Goal: Use online tool/utility: Utilize a website feature to perform a specific function

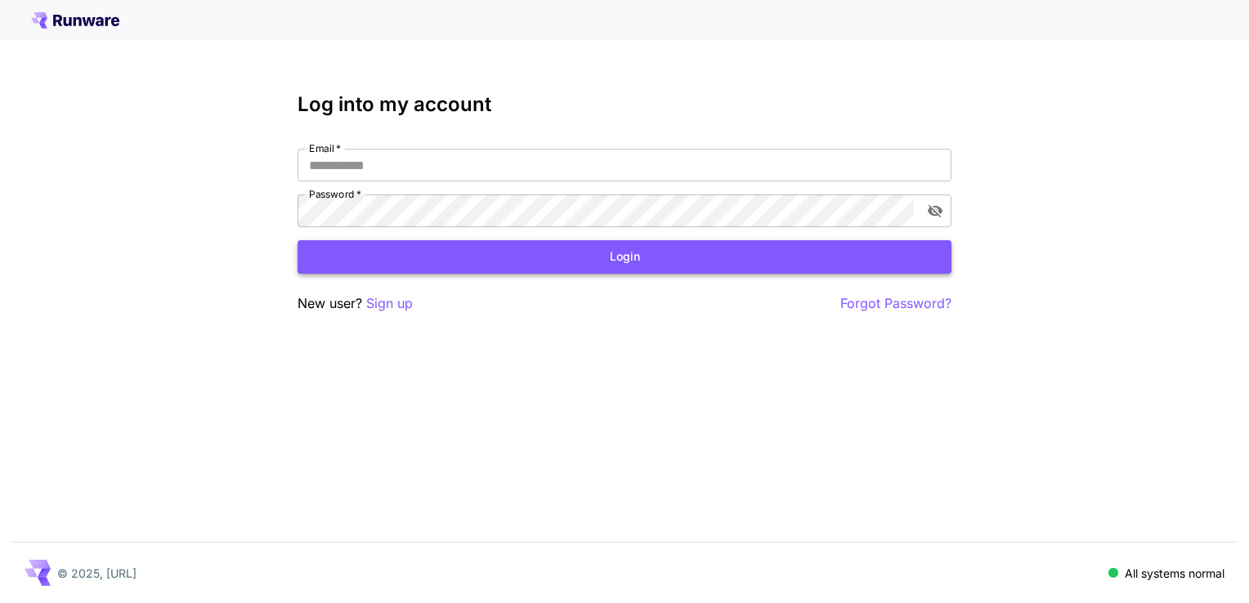
type input "**********"
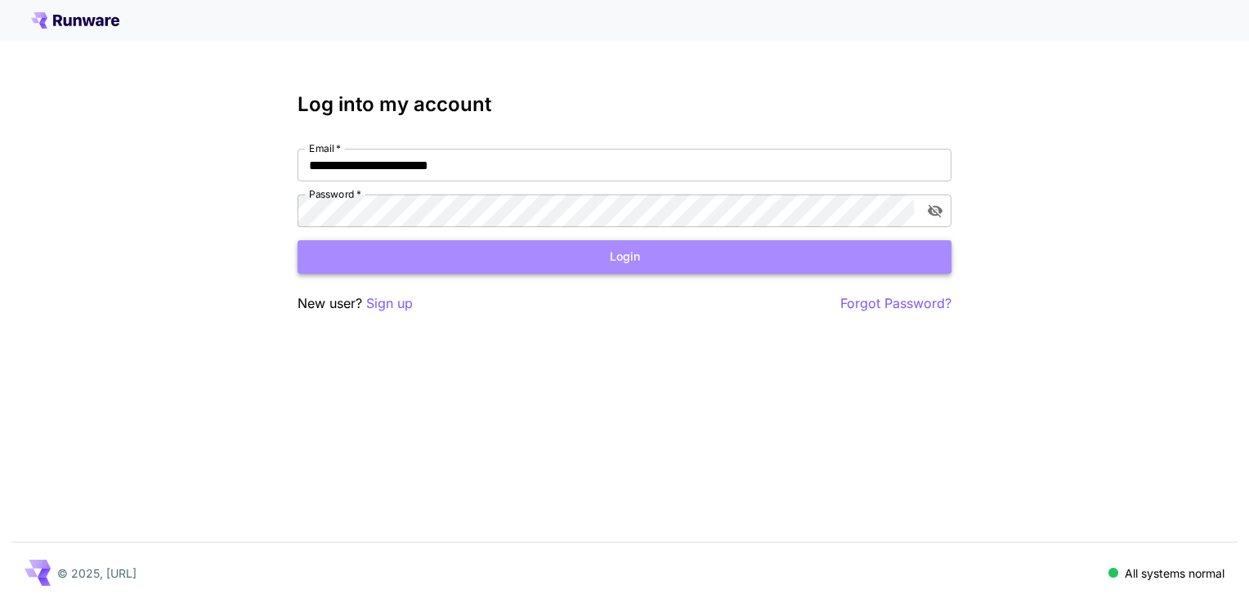
click at [608, 249] on button "Login" at bounding box center [624, 257] width 654 height 34
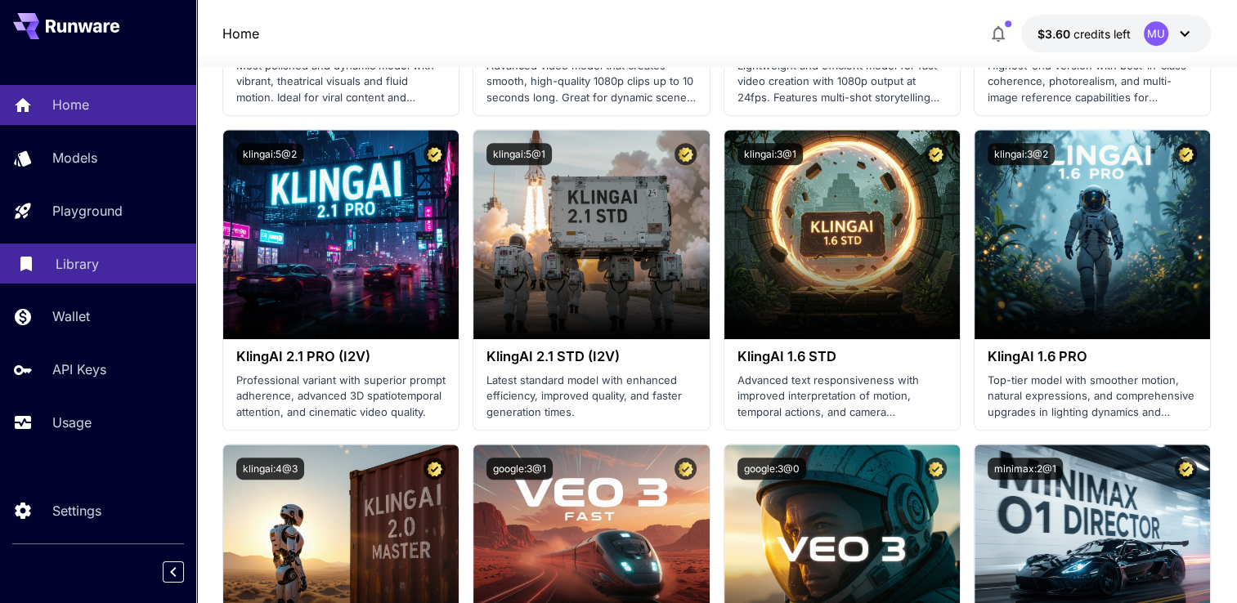
scroll to position [572, 0]
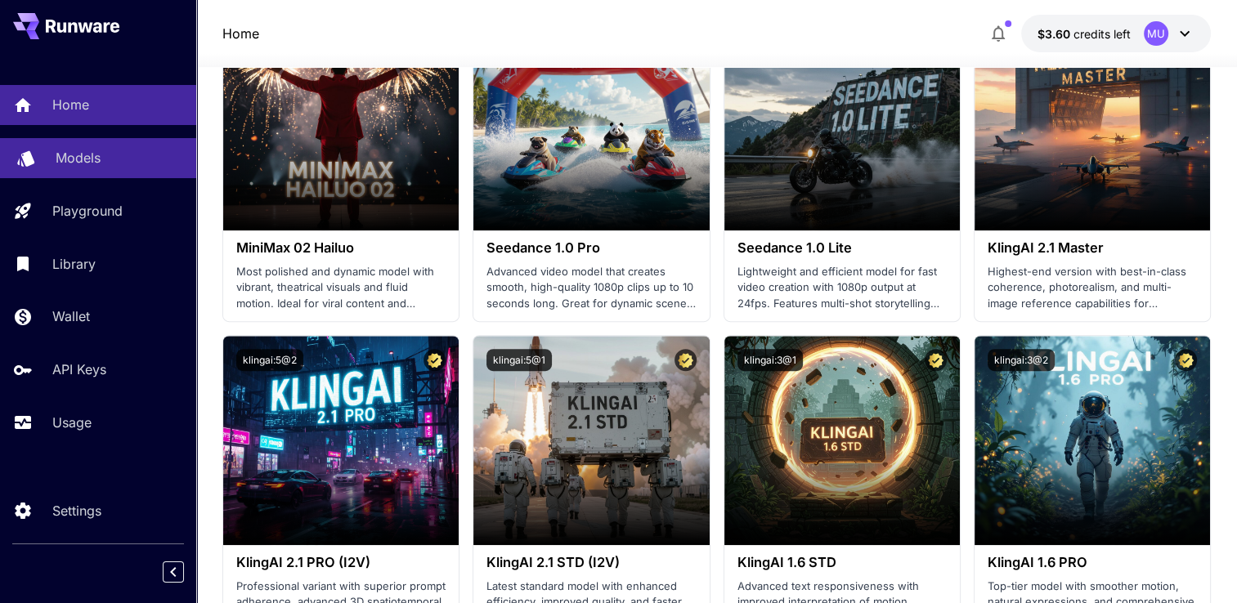
click at [82, 162] on p "Models" at bounding box center [78, 158] width 45 height 20
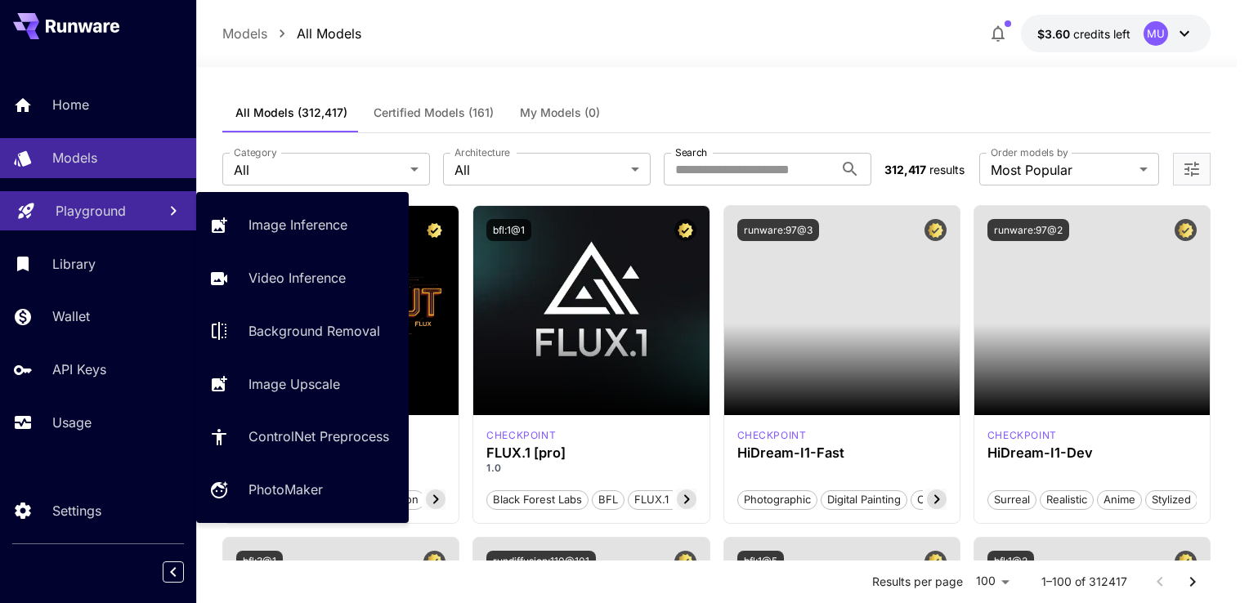
click at [110, 202] on p "Playground" at bounding box center [91, 211] width 70 height 20
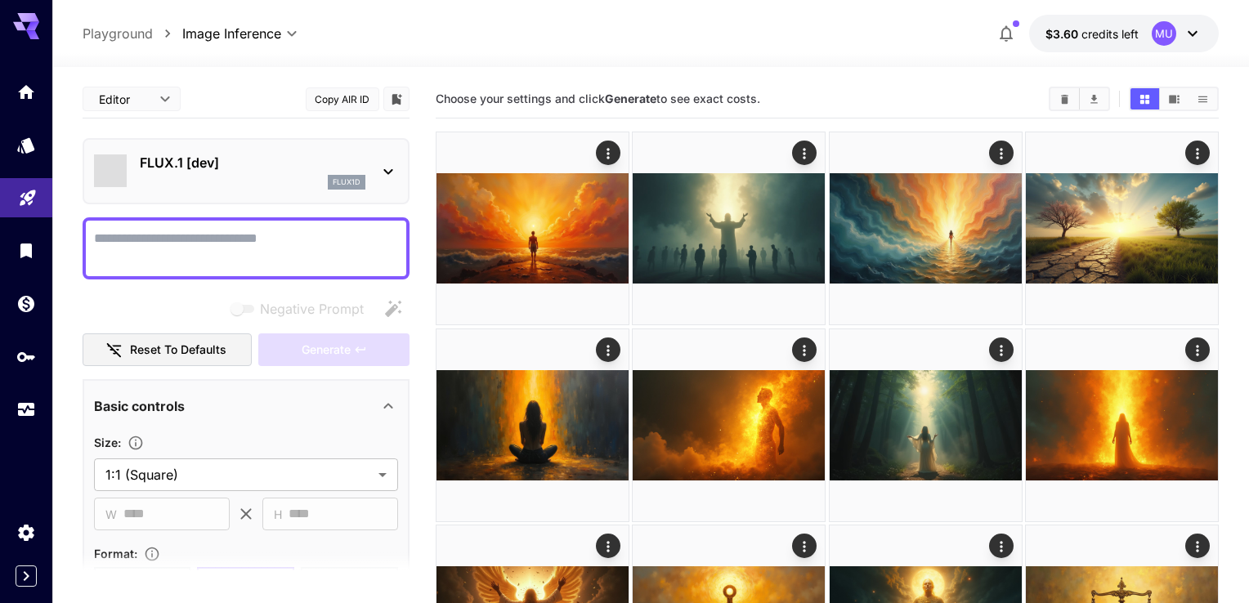
type input "**********"
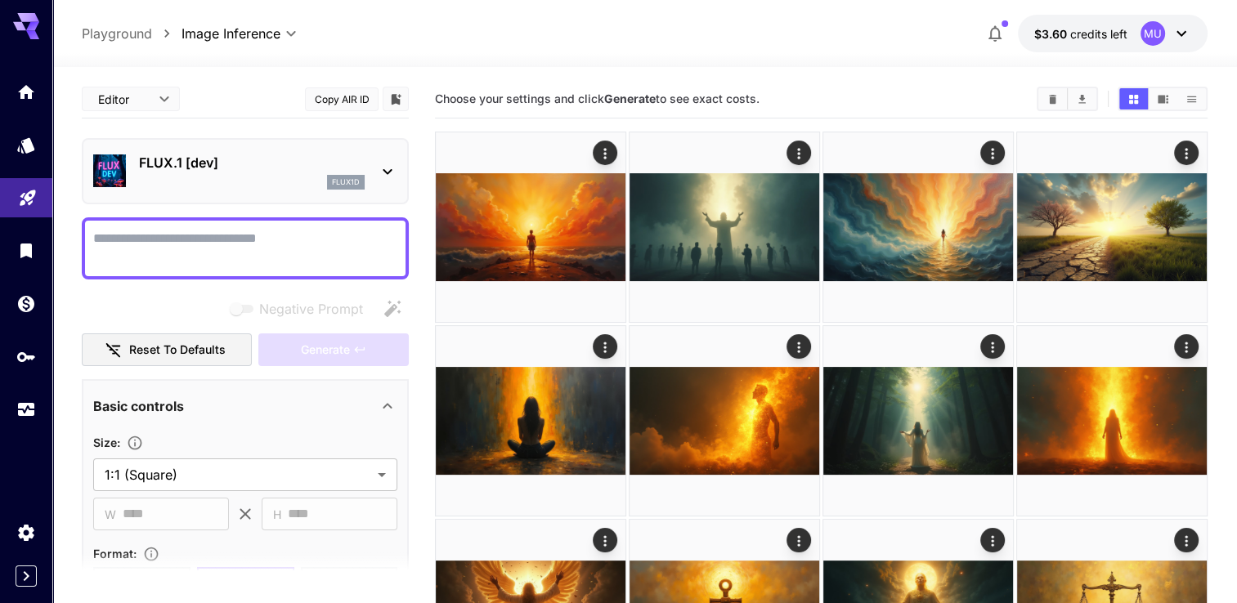
click at [199, 243] on textarea "Negative Prompt" at bounding box center [245, 248] width 304 height 39
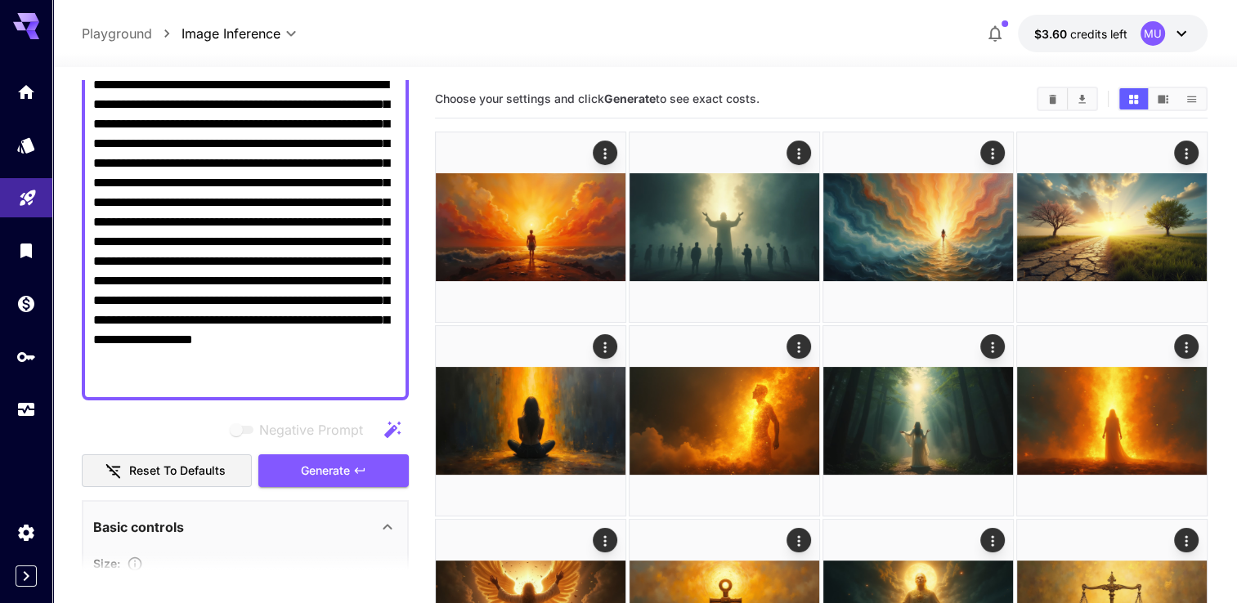
scroll to position [409, 0]
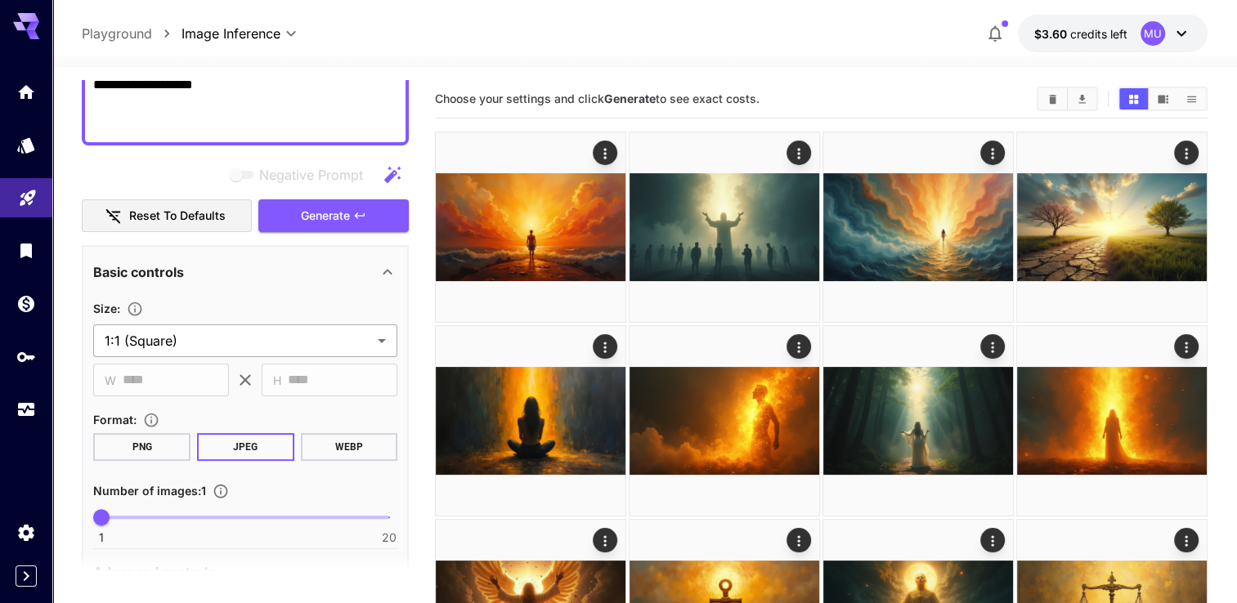
type textarea "**********"
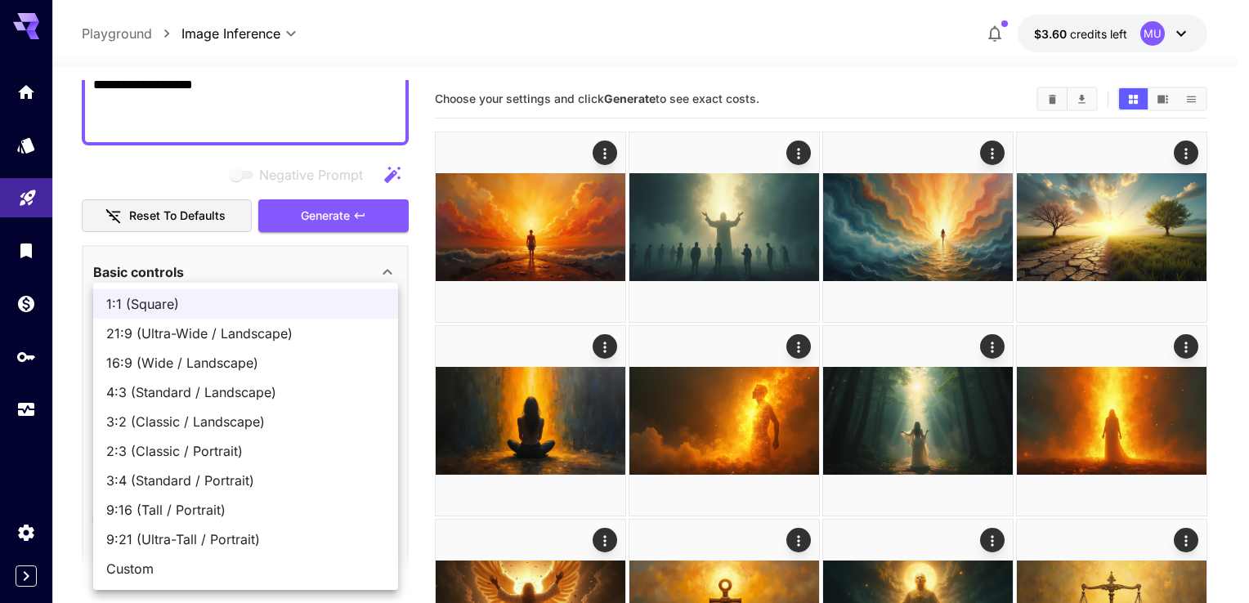
click at [193, 355] on span "16:9 (Wide / Landscape)" at bounding box center [245, 363] width 279 height 20
type input "**********"
type input "****"
type input "***"
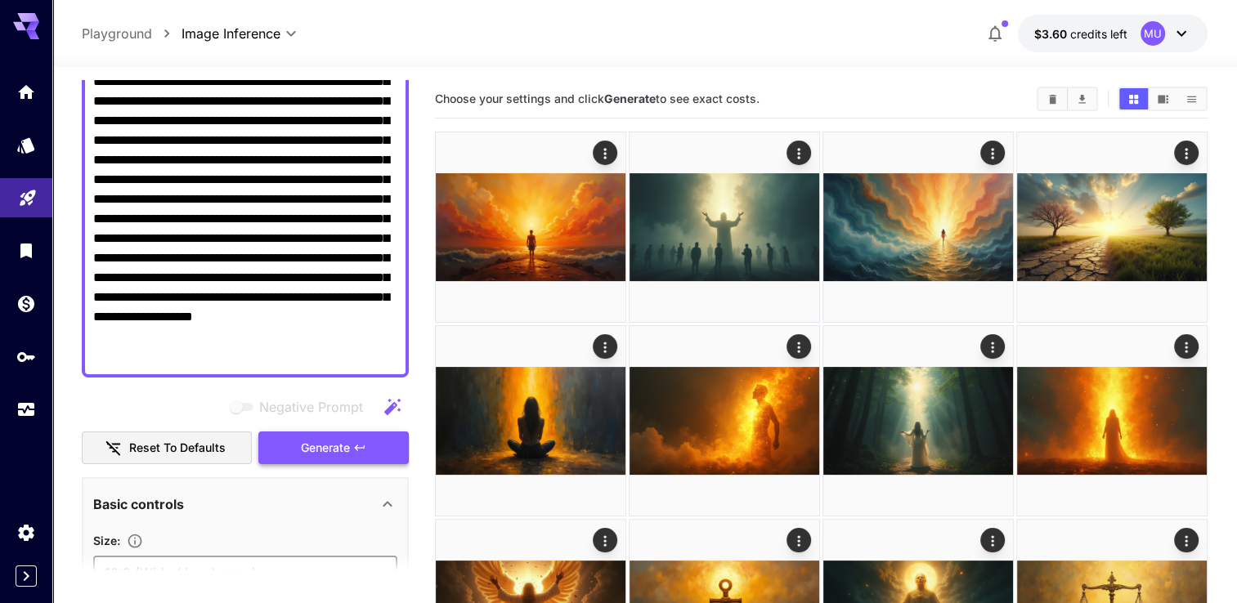
scroll to position [163, 0]
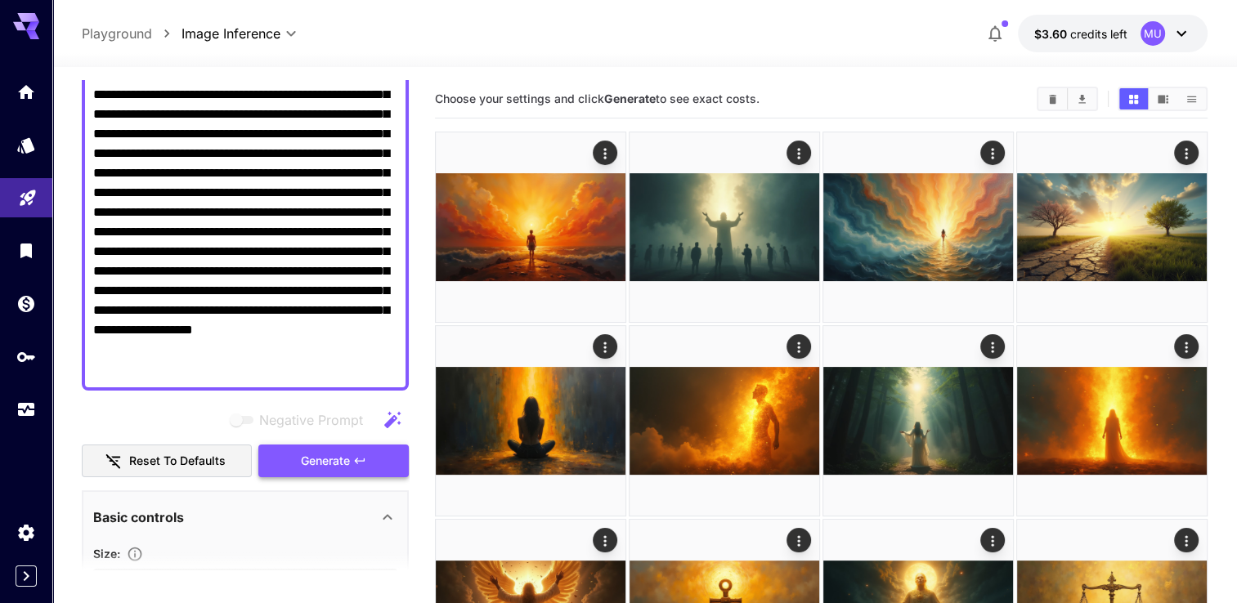
click at [297, 456] on button "Generate" at bounding box center [333, 462] width 150 height 34
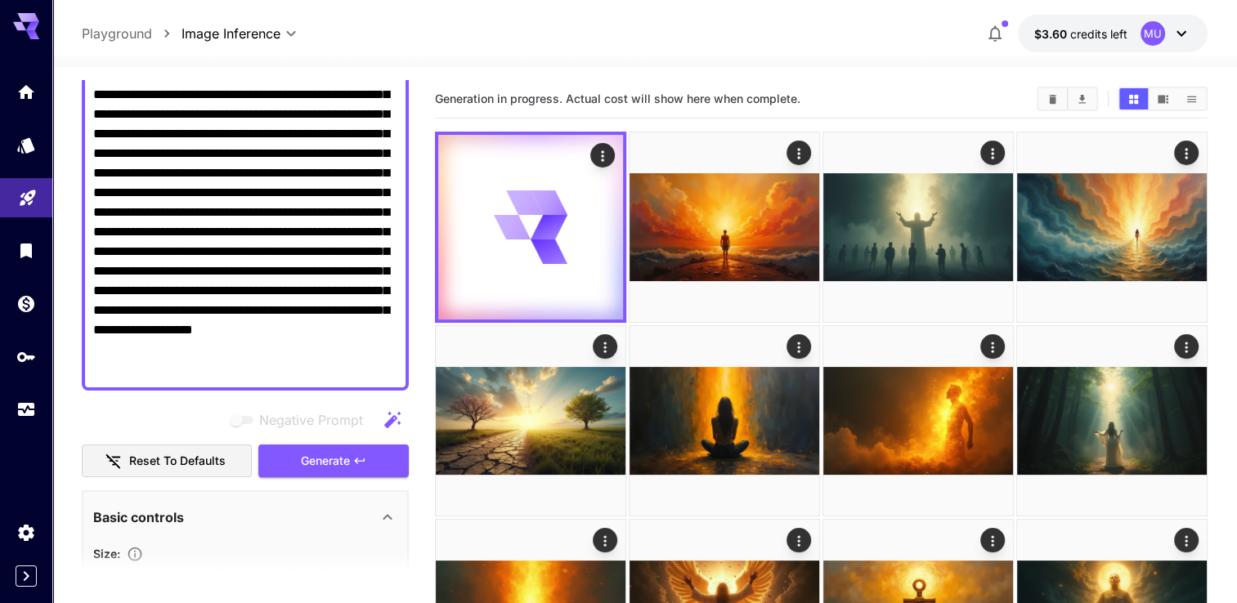
scroll to position [0, 0]
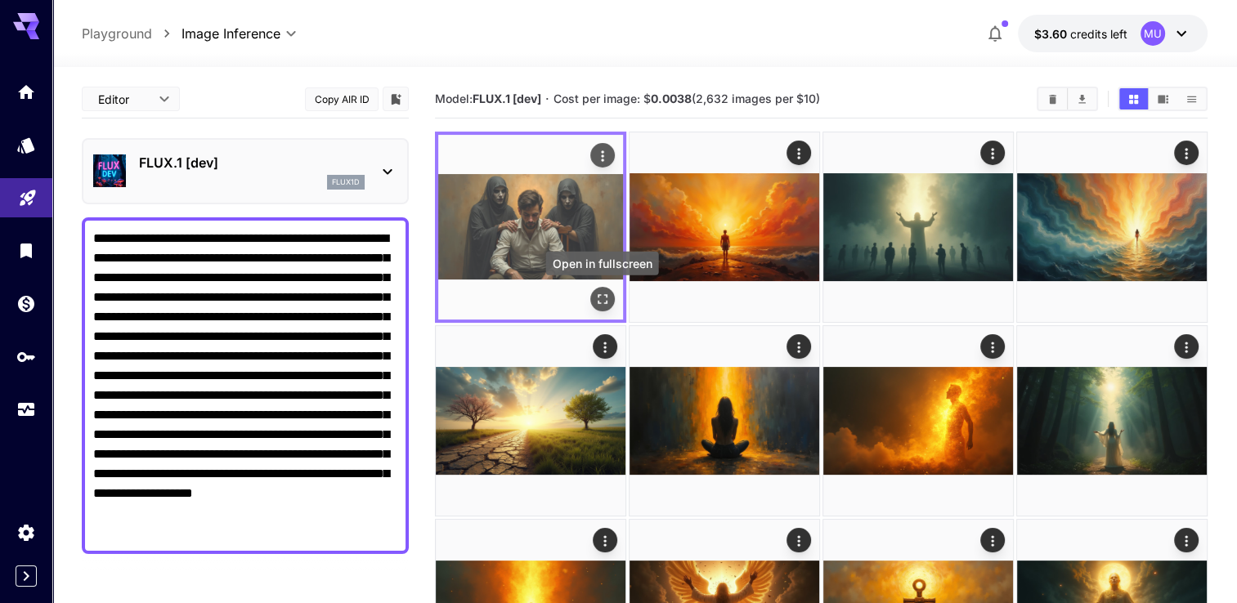
click at [601, 302] on icon "Open in fullscreen" at bounding box center [602, 299] width 16 height 16
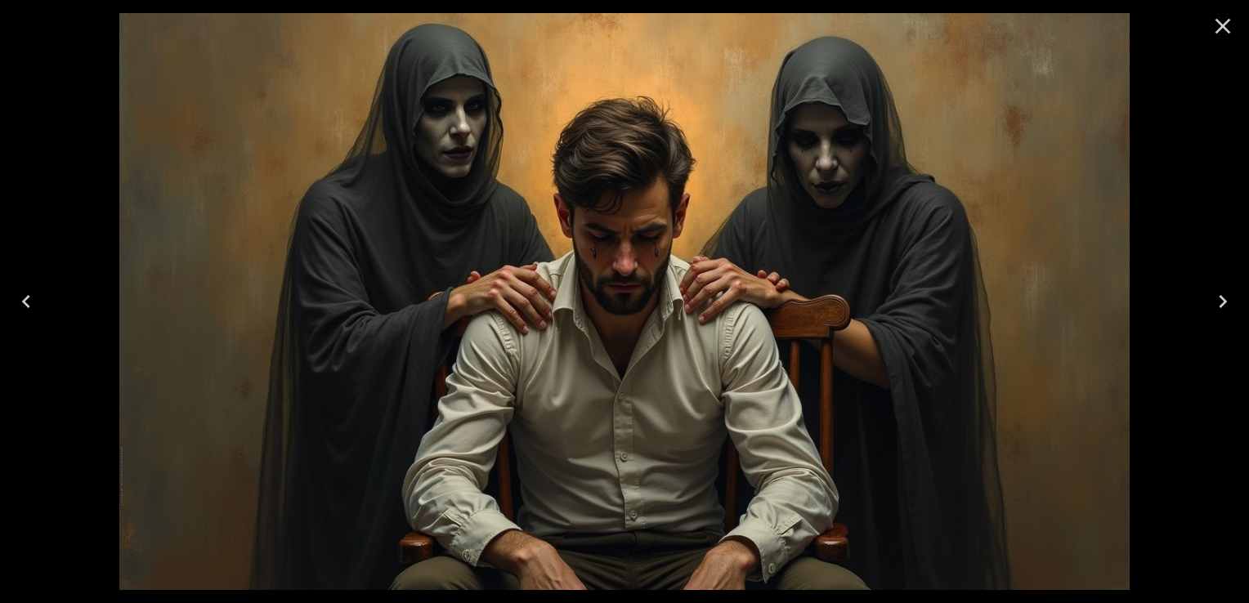
click at [1229, 30] on icon "Close" at bounding box center [1223, 26] width 26 height 26
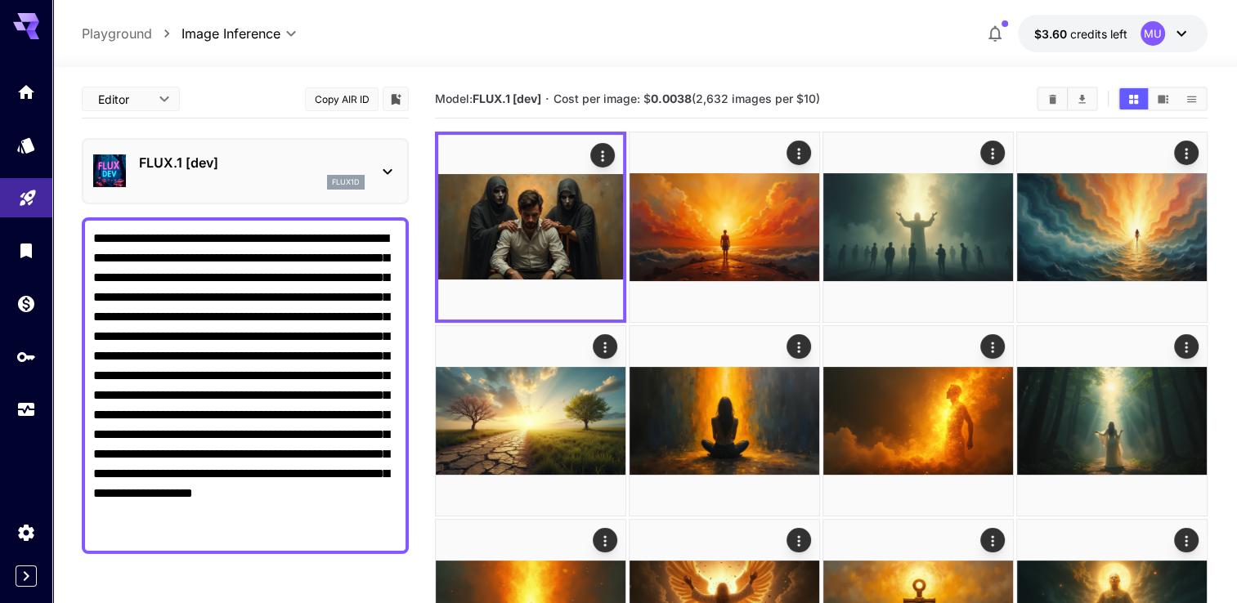
click at [239, 154] on p "FLUX.1 [dev]" at bounding box center [252, 163] width 226 height 20
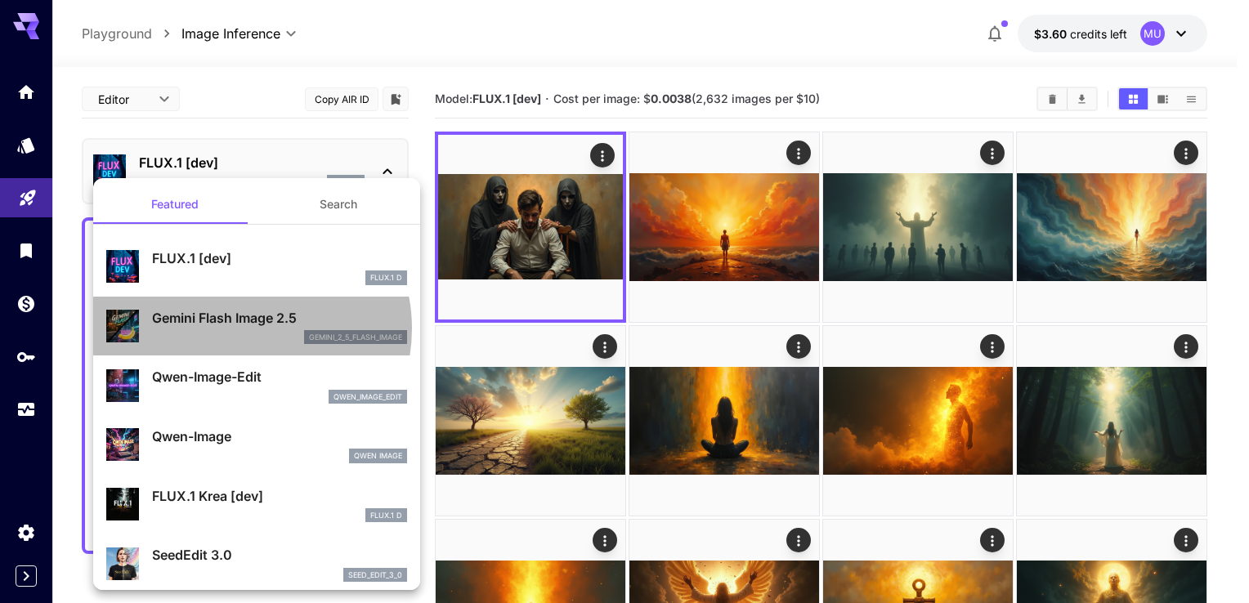
click at [243, 328] on div "Gemini Flash Image 2.5 gemini_2_5_flash_image" at bounding box center [279, 326] width 255 height 37
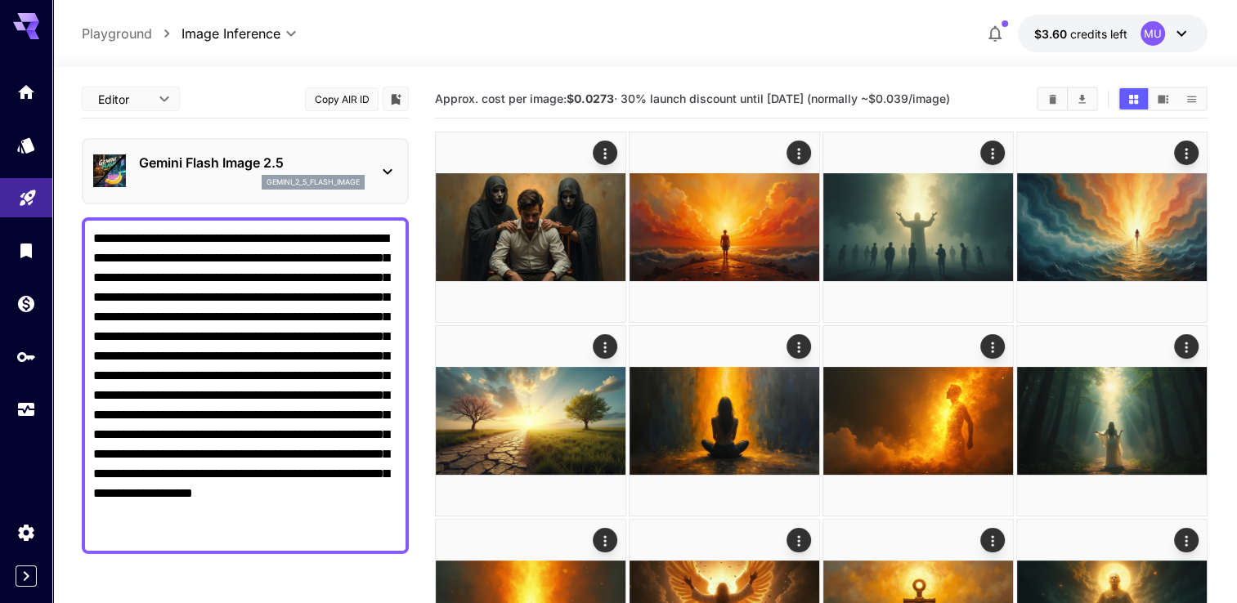
click at [385, 172] on icon at bounding box center [387, 172] width 9 height 6
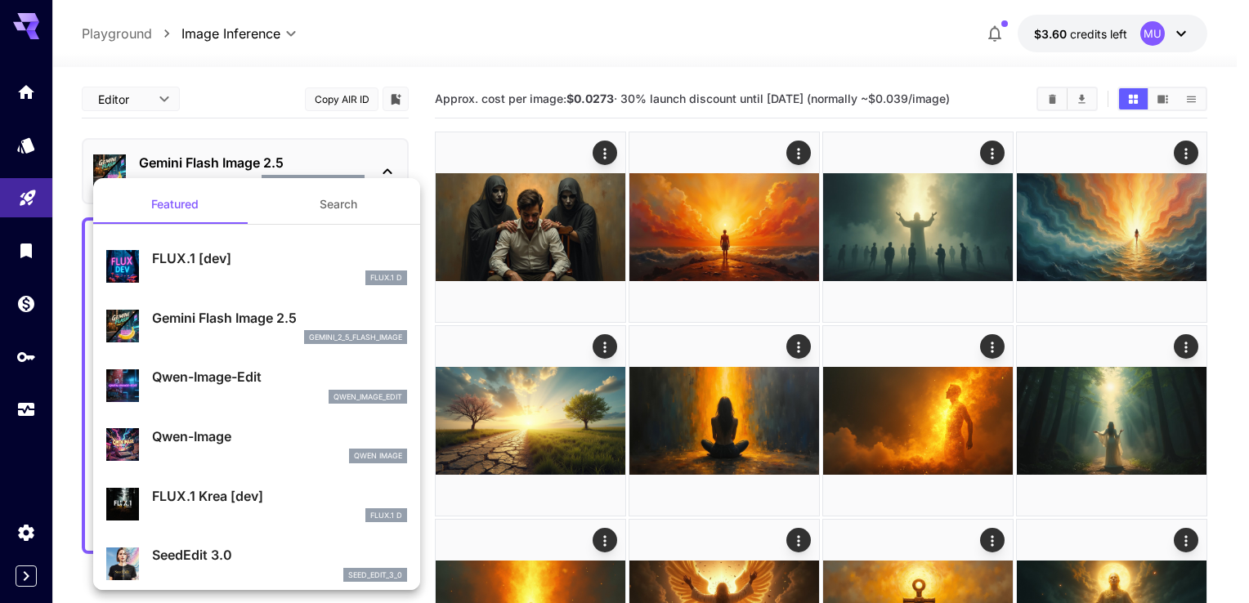
click at [190, 436] on p "Qwen-Image" at bounding box center [279, 437] width 255 height 20
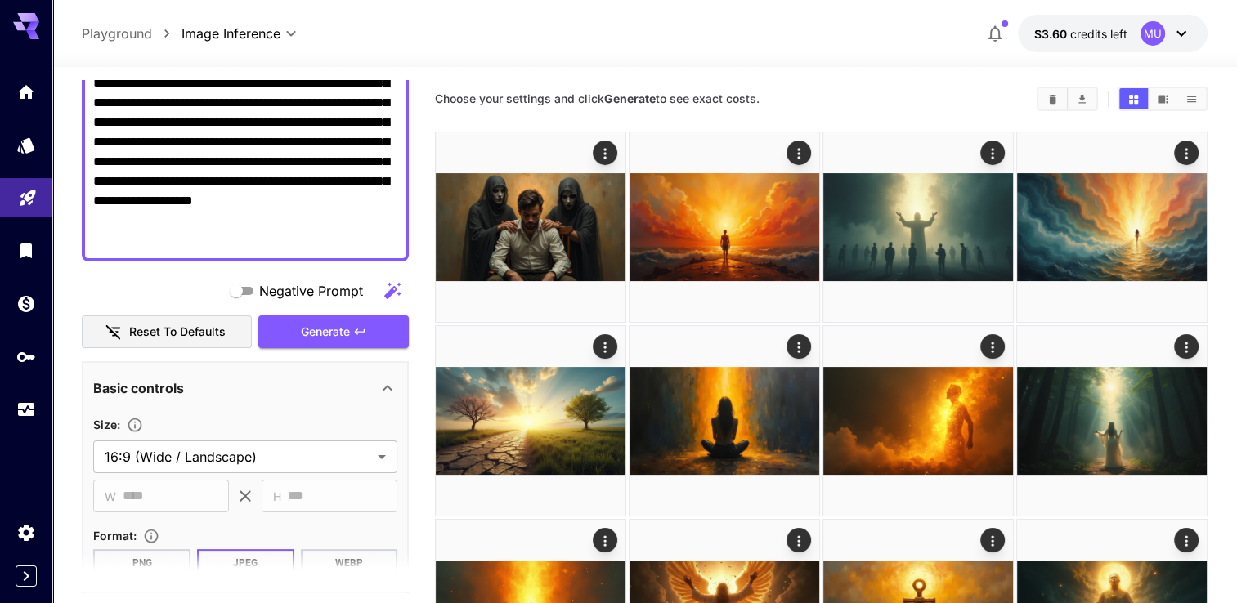
scroll to position [327, 0]
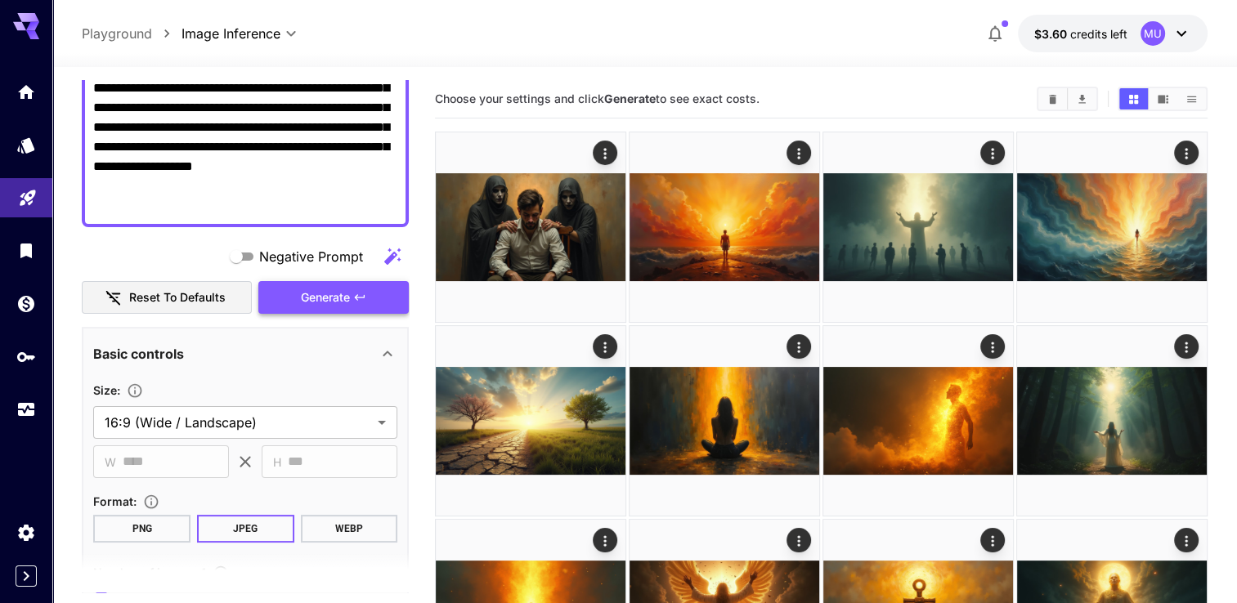
click at [320, 301] on span "Generate" at bounding box center [325, 298] width 49 height 20
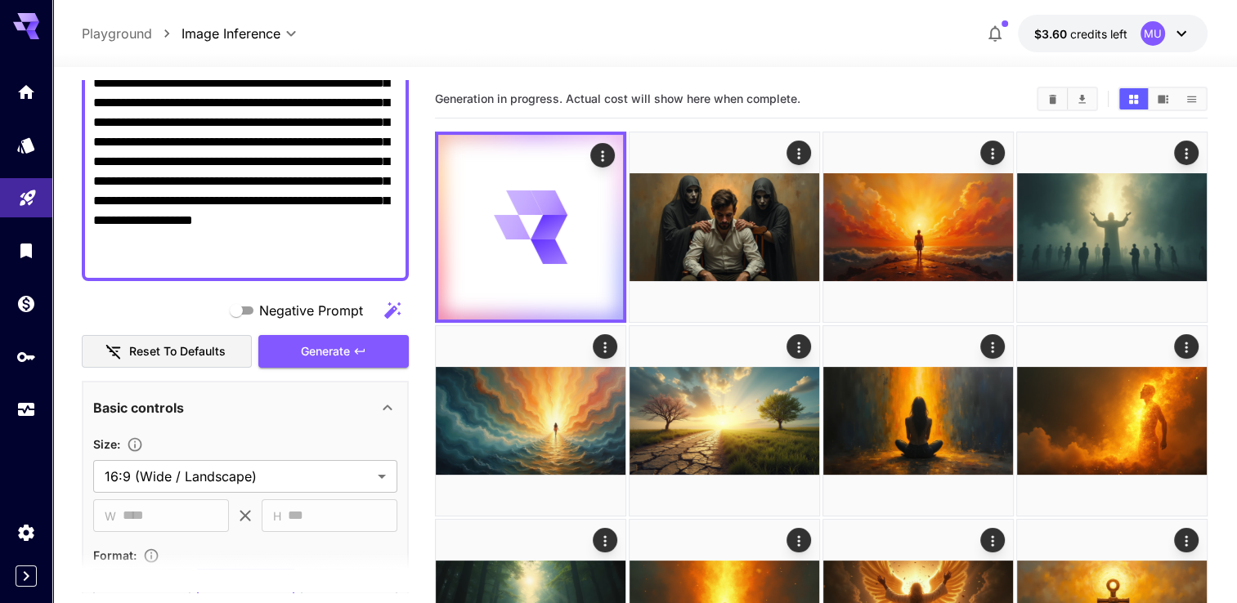
scroll to position [245, 0]
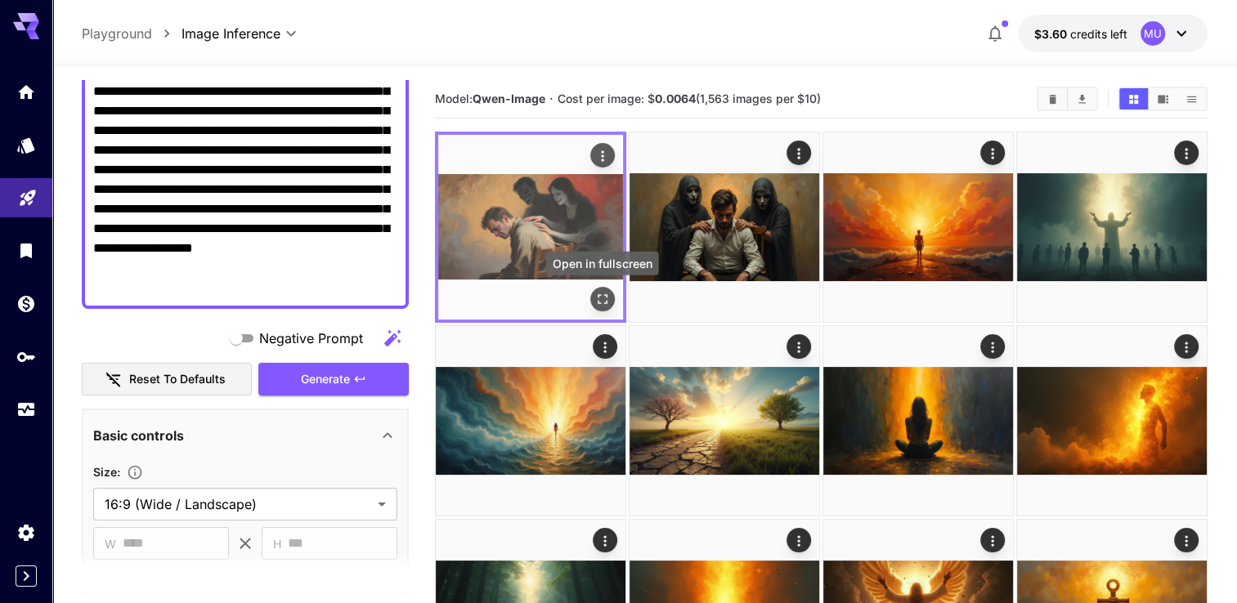
click at [601, 297] on icon "Open in fullscreen" at bounding box center [602, 299] width 16 height 16
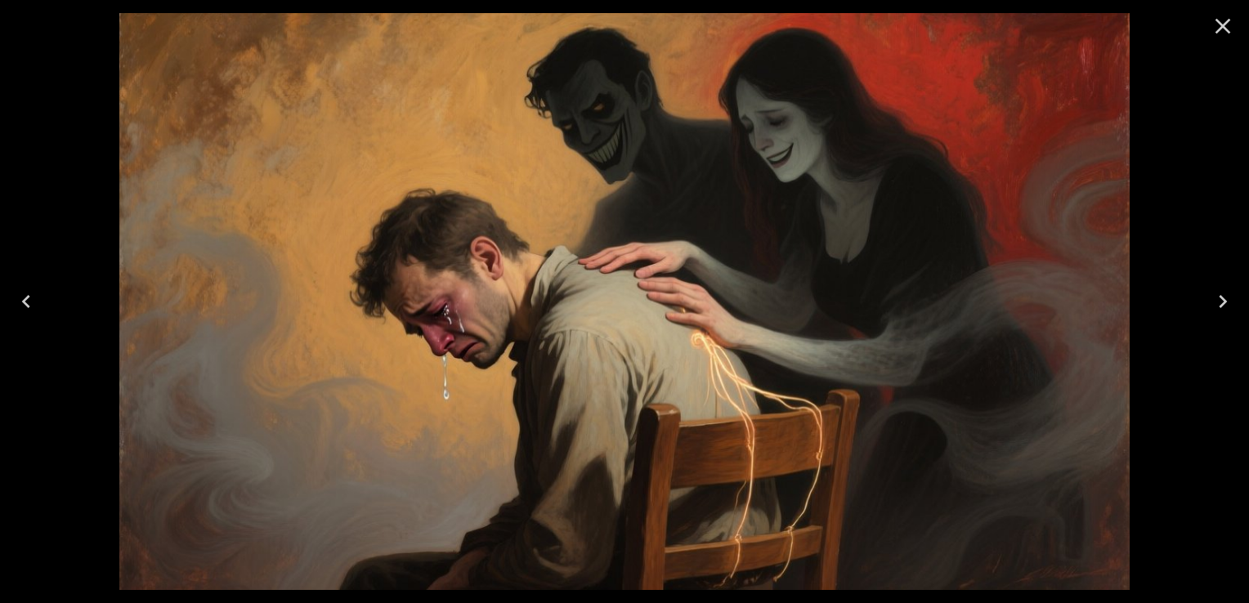
click at [1228, 30] on icon "Close" at bounding box center [1223, 26] width 26 height 26
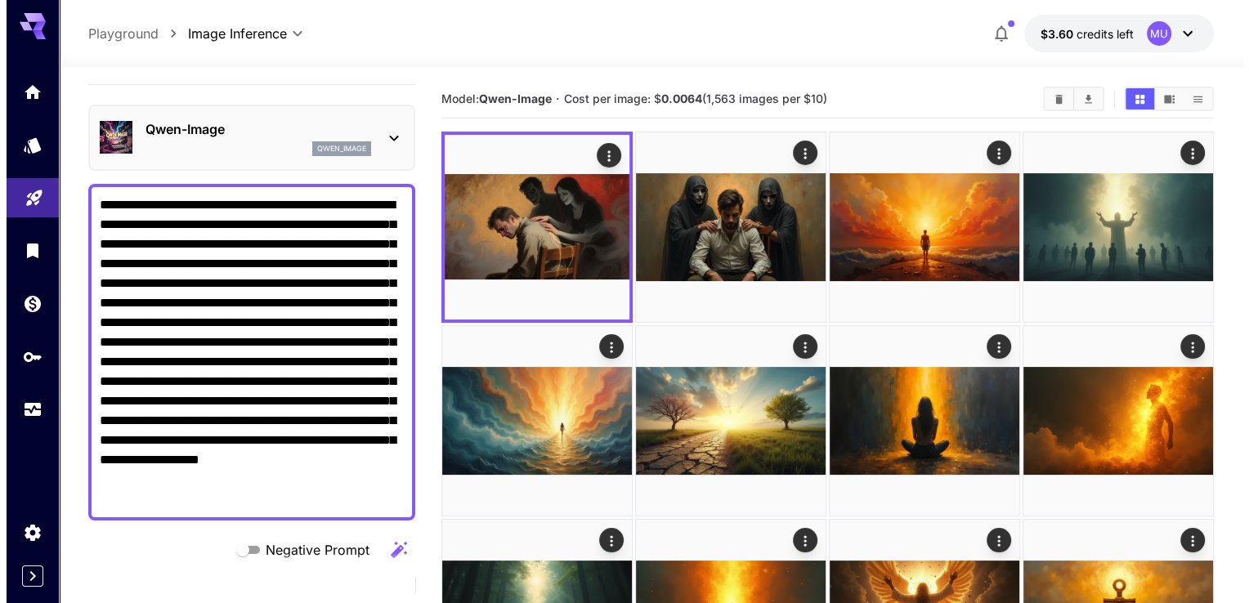
scroll to position [0, 0]
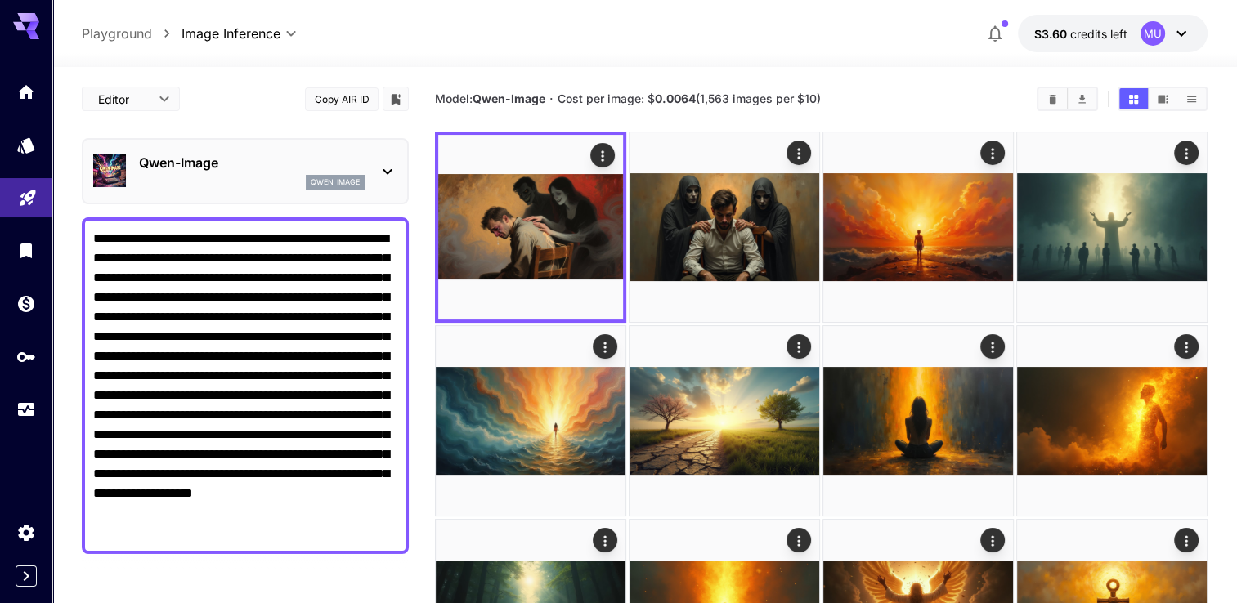
click at [360, 175] on div "qwen_image" at bounding box center [335, 182] width 59 height 15
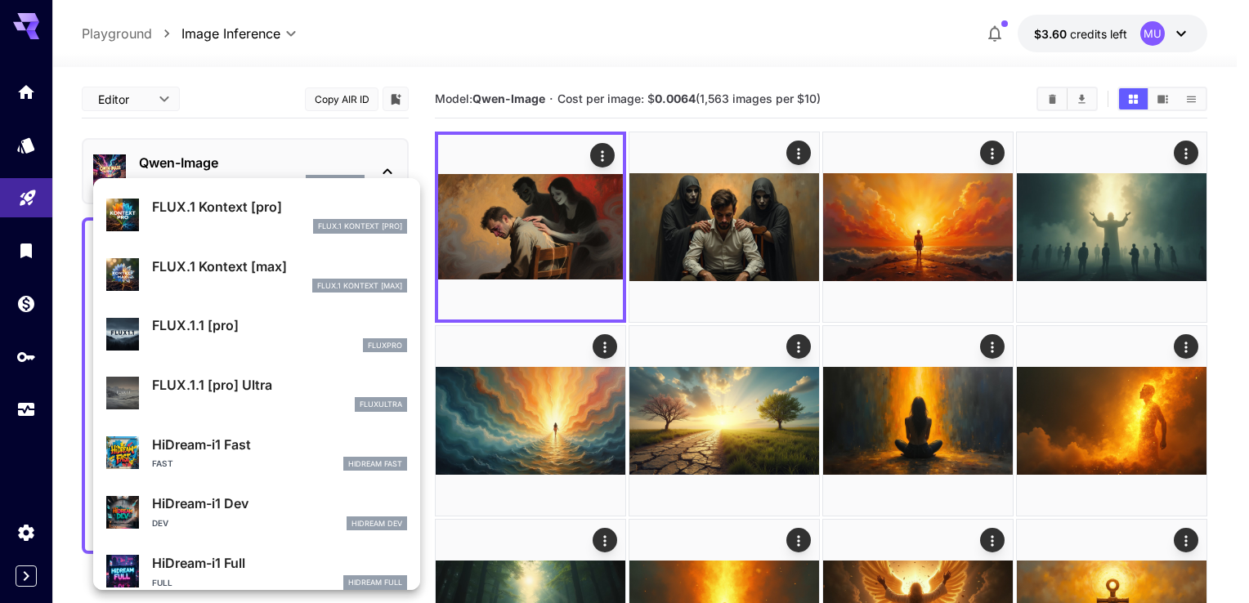
scroll to position [1229, 0]
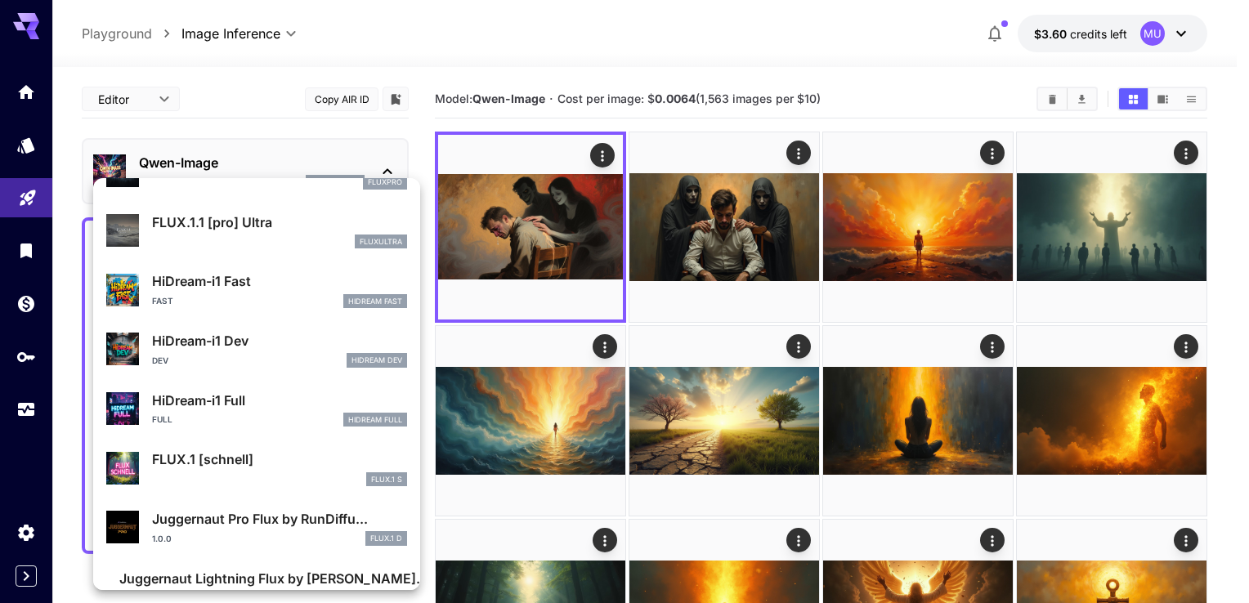
click at [445, 69] on div at bounding box center [624, 301] width 1249 height 603
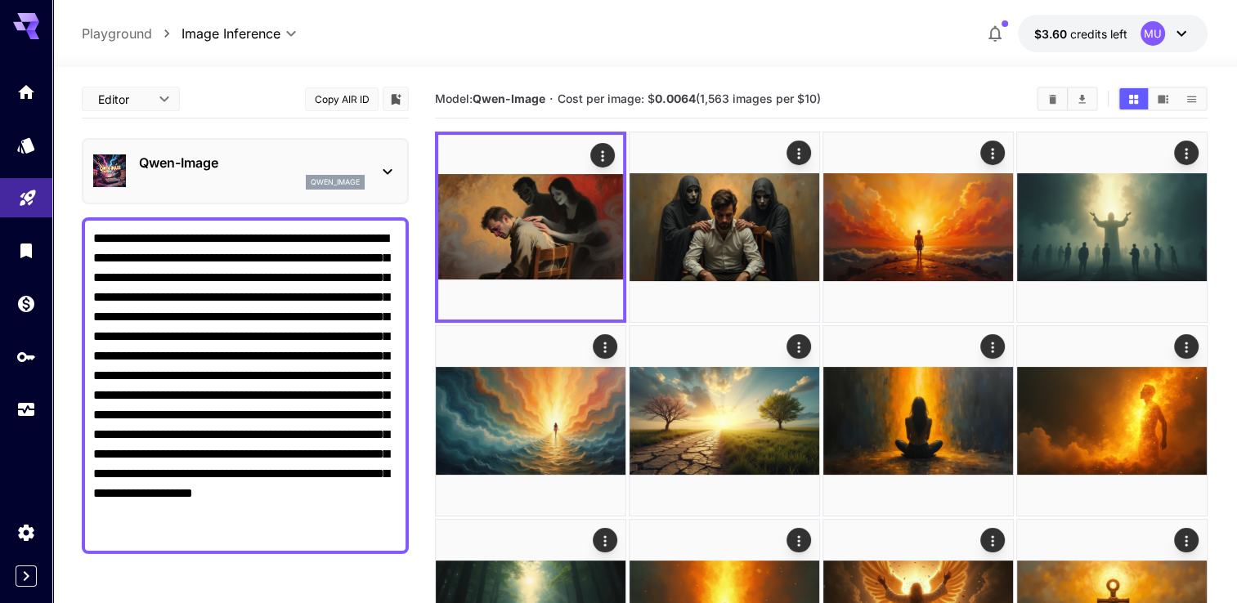
click at [382, 165] on icon at bounding box center [388, 172] width 20 height 20
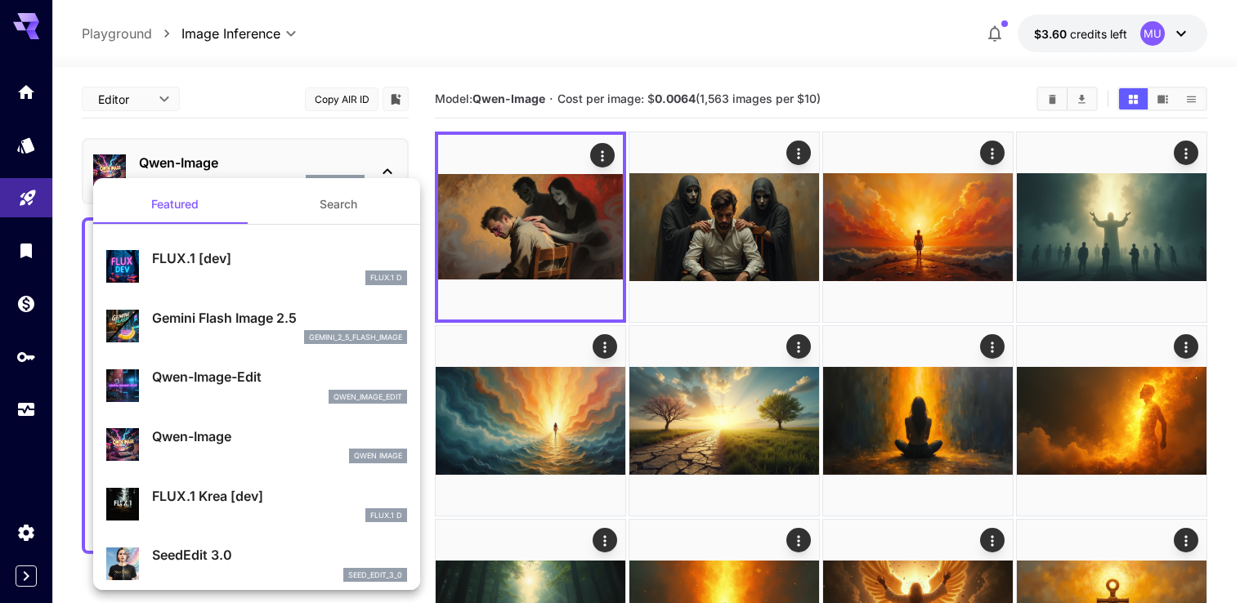
click at [216, 331] on div "gemini_2_5_flash_image" at bounding box center [279, 337] width 255 height 15
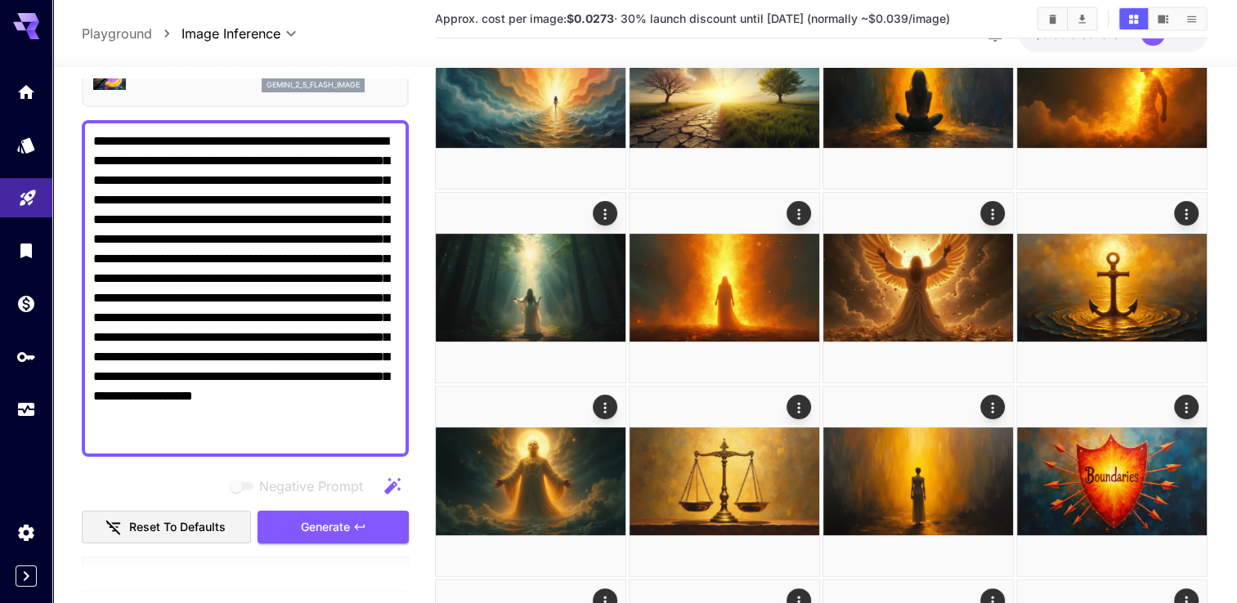
scroll to position [163, 0]
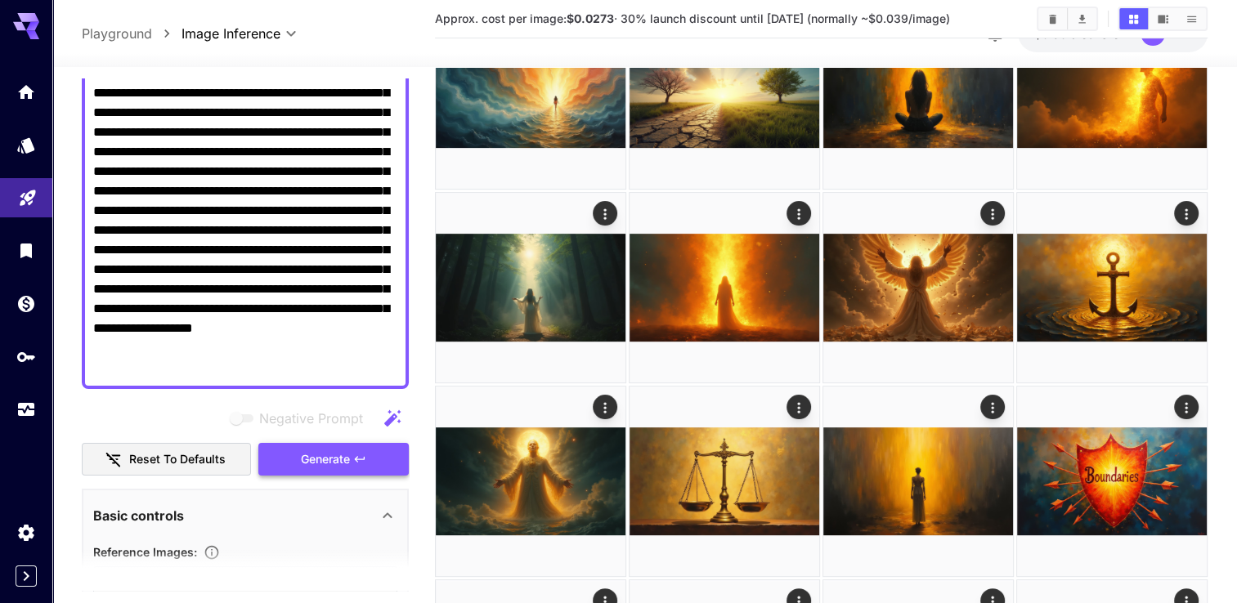
click at [340, 460] on span "Generate" at bounding box center [325, 459] width 49 height 20
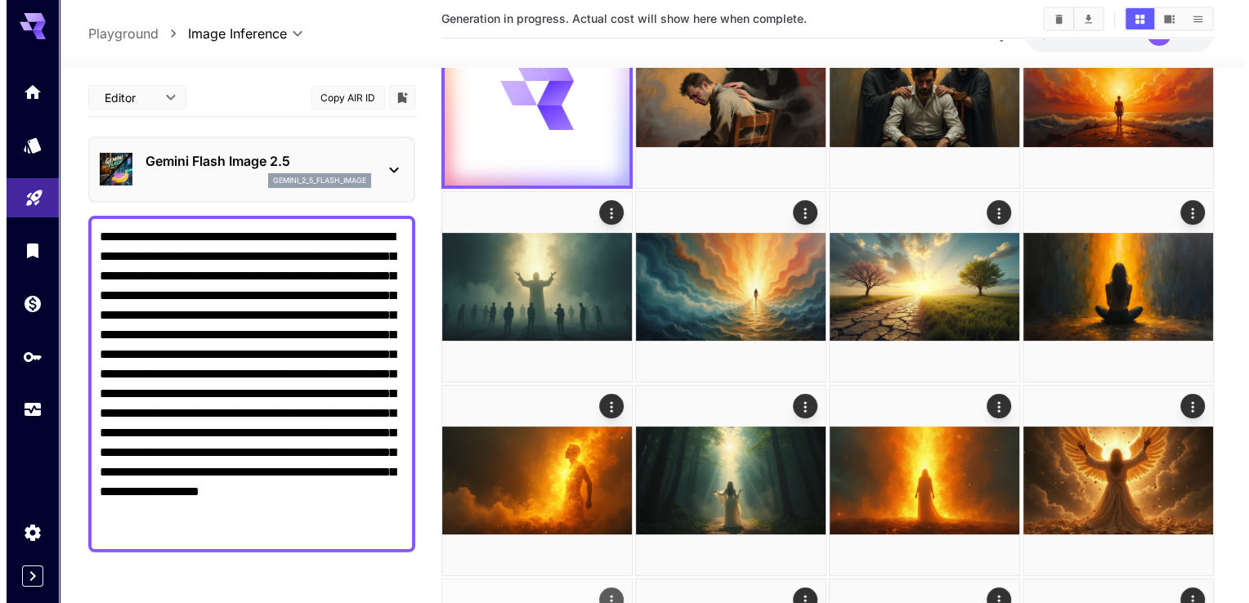
scroll to position [0, 0]
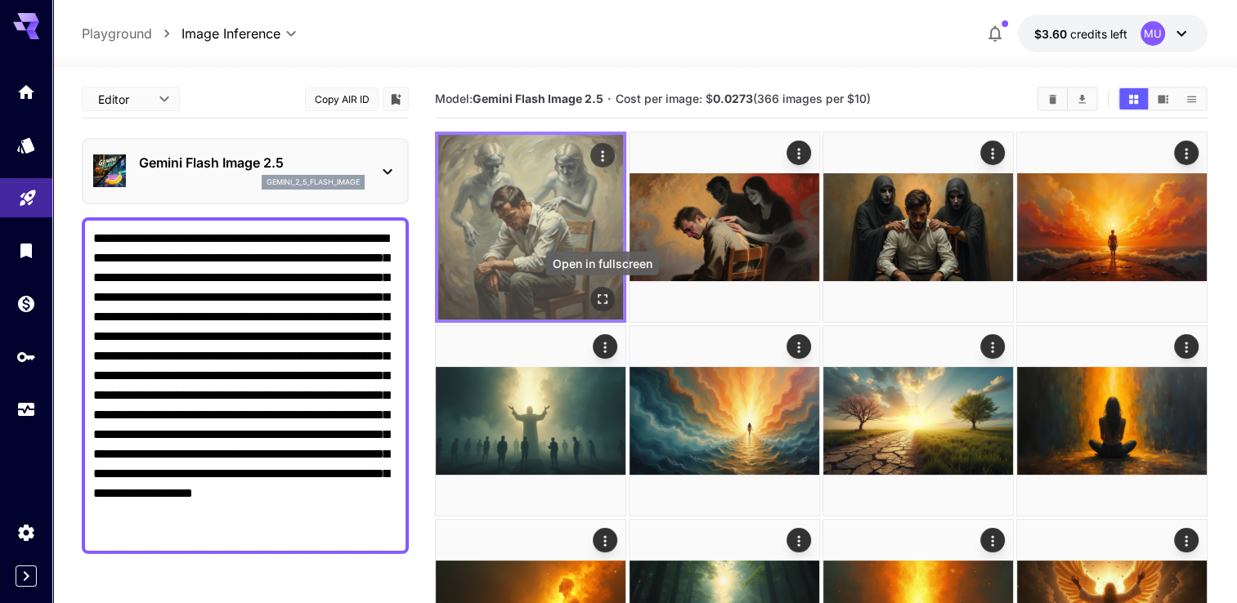
click at [597, 301] on icon "Open in fullscreen" at bounding box center [602, 299] width 10 height 10
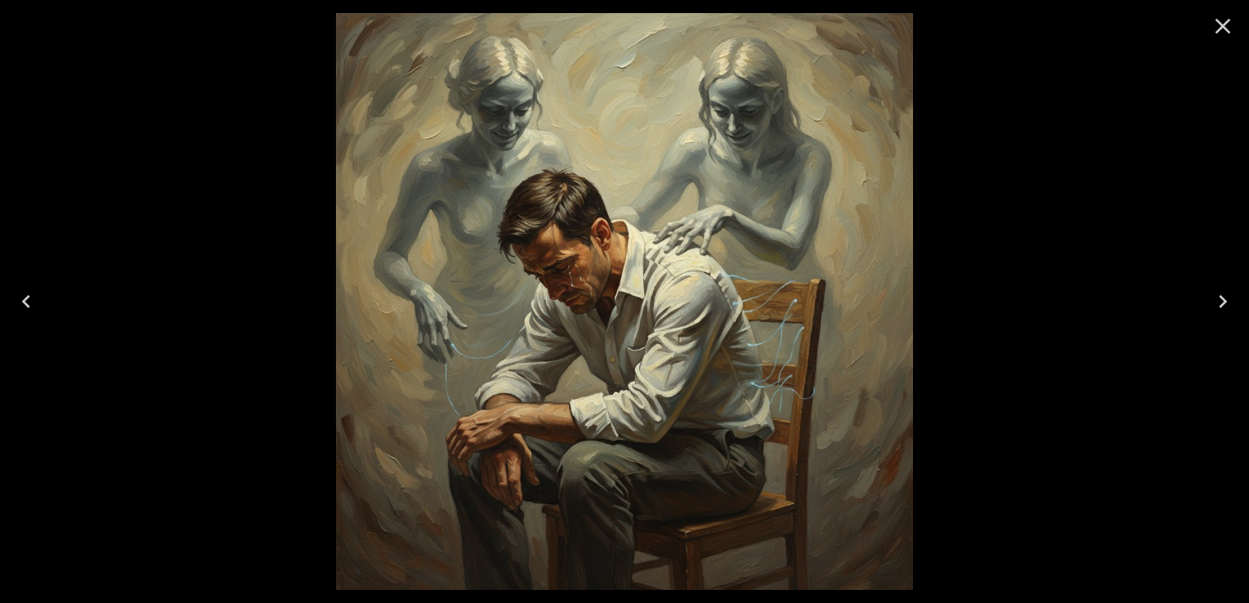
drag, startPoint x: 0, startPoint y: 0, endPoint x: 1225, endPoint y: 35, distance: 1225.6
click at [1225, 35] on icon "Close" at bounding box center [1223, 26] width 26 height 26
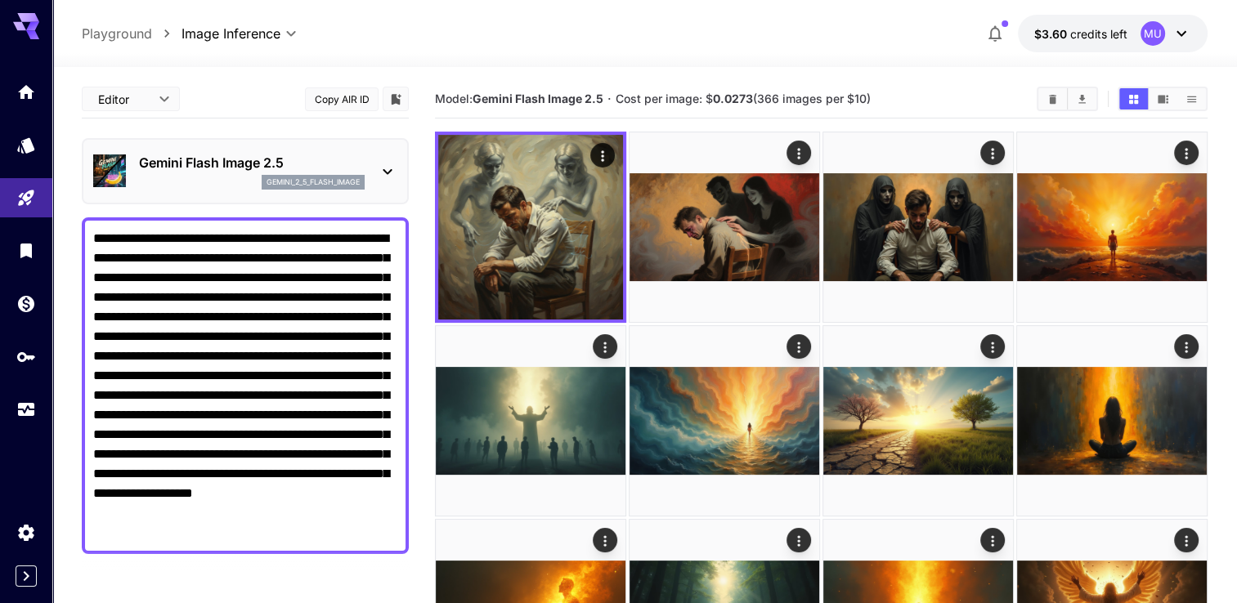
click at [942, 97] on section "Model: Gemini Flash Image 2.5 · Cost per image: $ 0.0273 (366 images per $10)" at bounding box center [729, 99] width 588 height 20
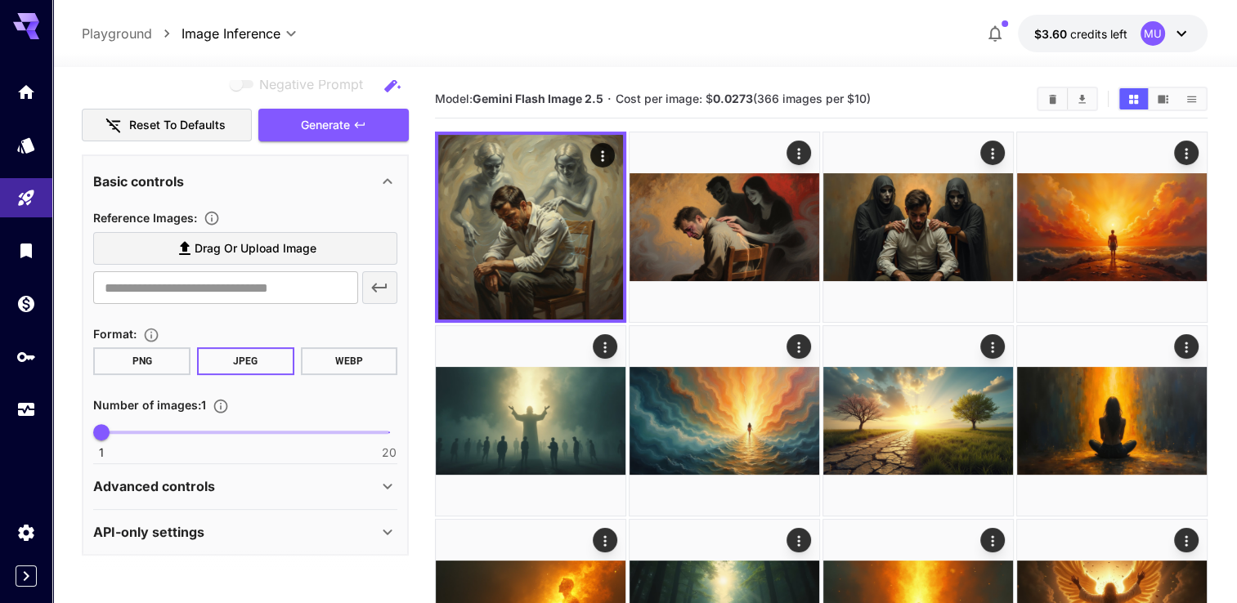
scroll to position [336, 0]
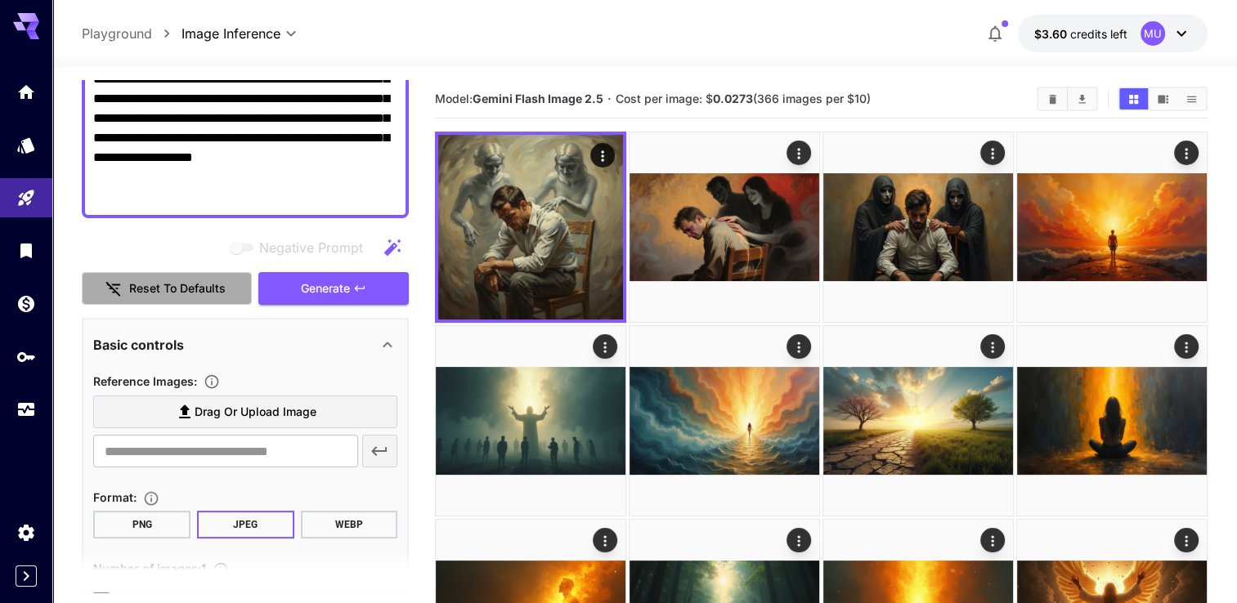
click at [203, 289] on button "Reset to defaults" at bounding box center [167, 289] width 170 height 34
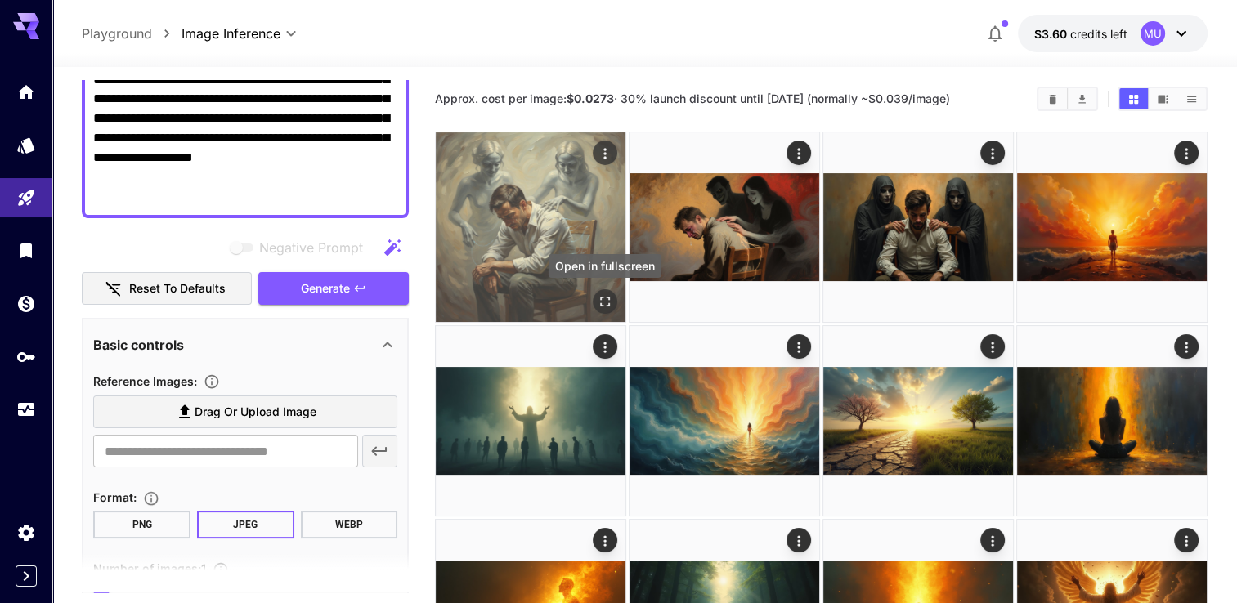
click at [602, 301] on icon "Open in fullscreen" at bounding box center [605, 301] width 16 height 16
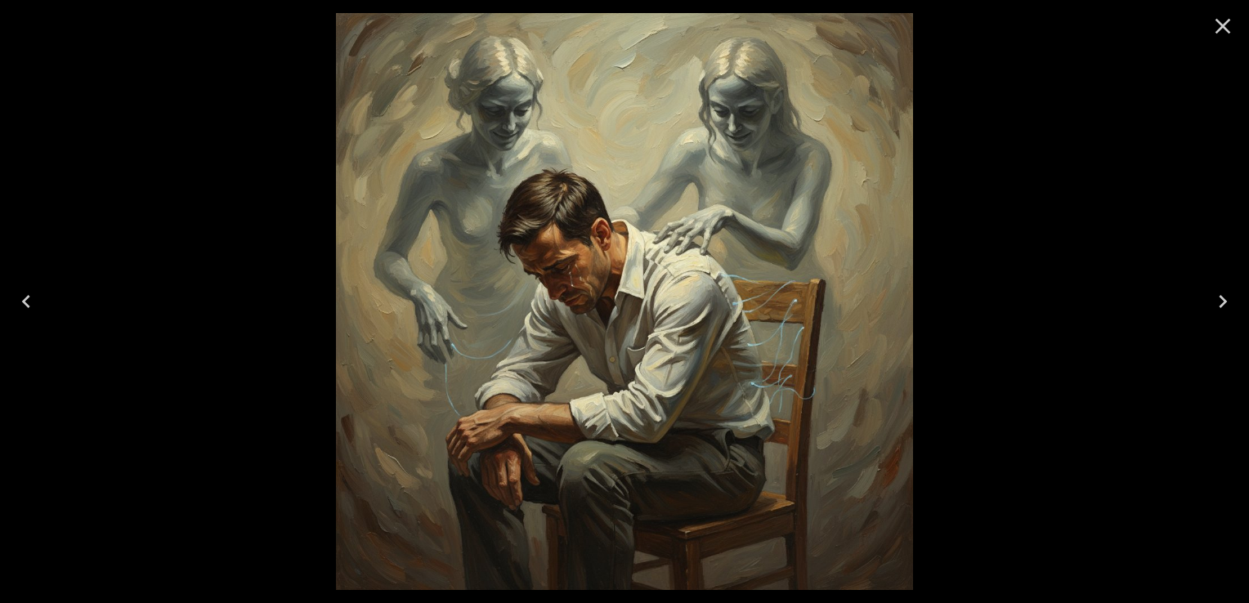
click at [1225, 31] on icon "Close" at bounding box center [1223, 26] width 26 height 26
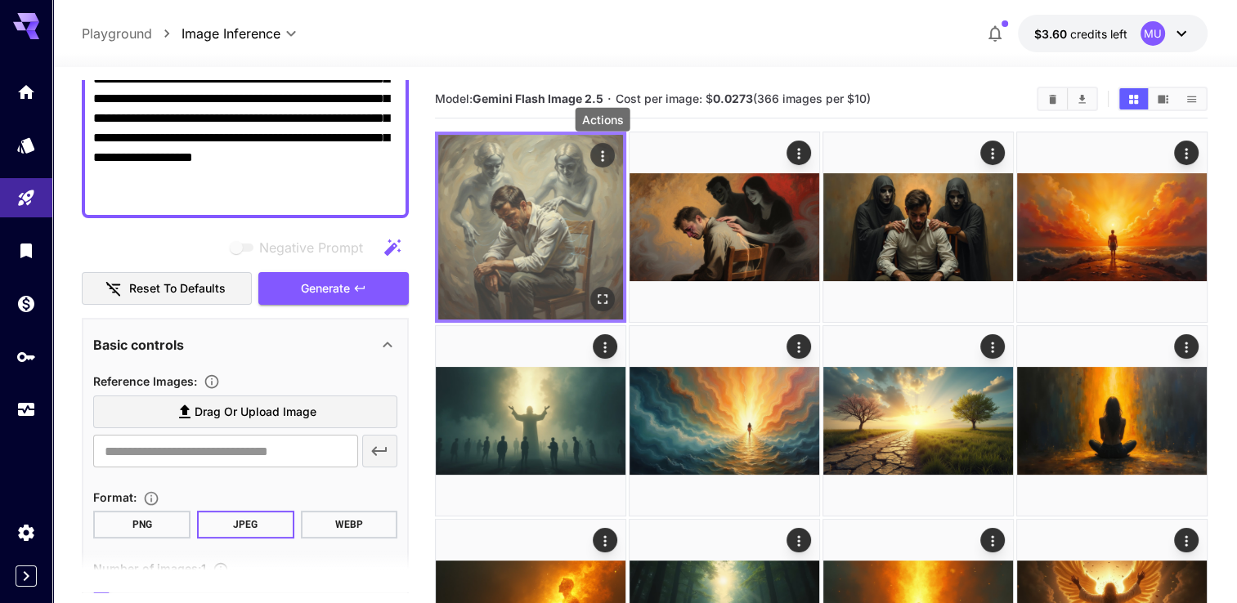
click at [605, 160] on icon "Actions" at bounding box center [602, 156] width 16 height 16
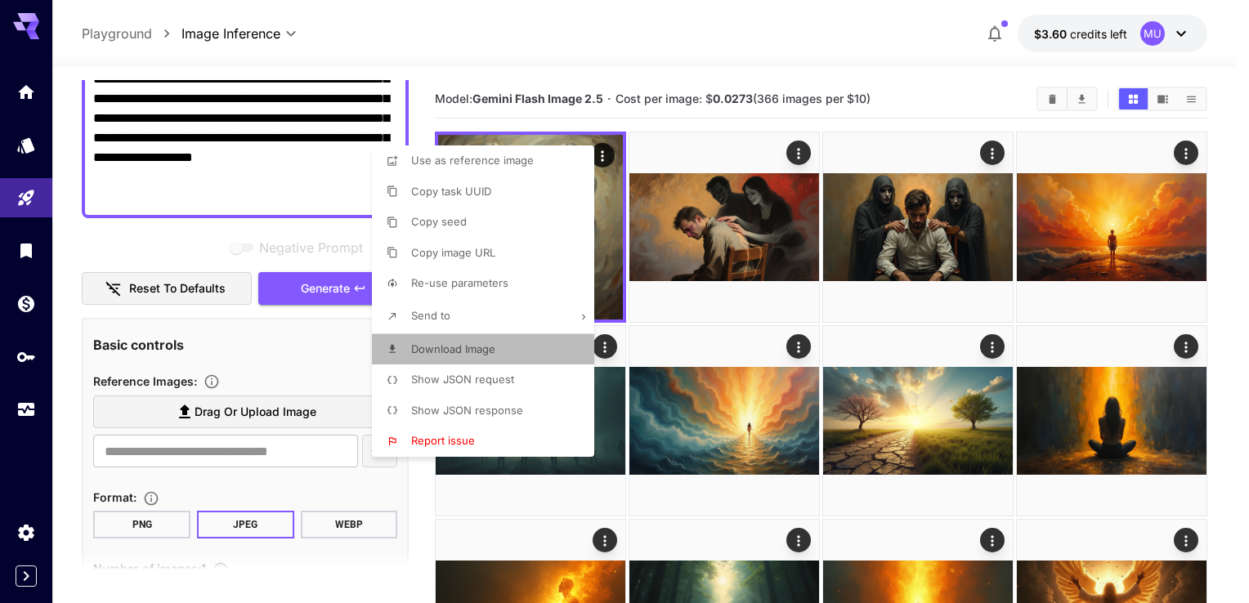
click at [456, 342] on span "Download Image" at bounding box center [453, 348] width 84 height 13
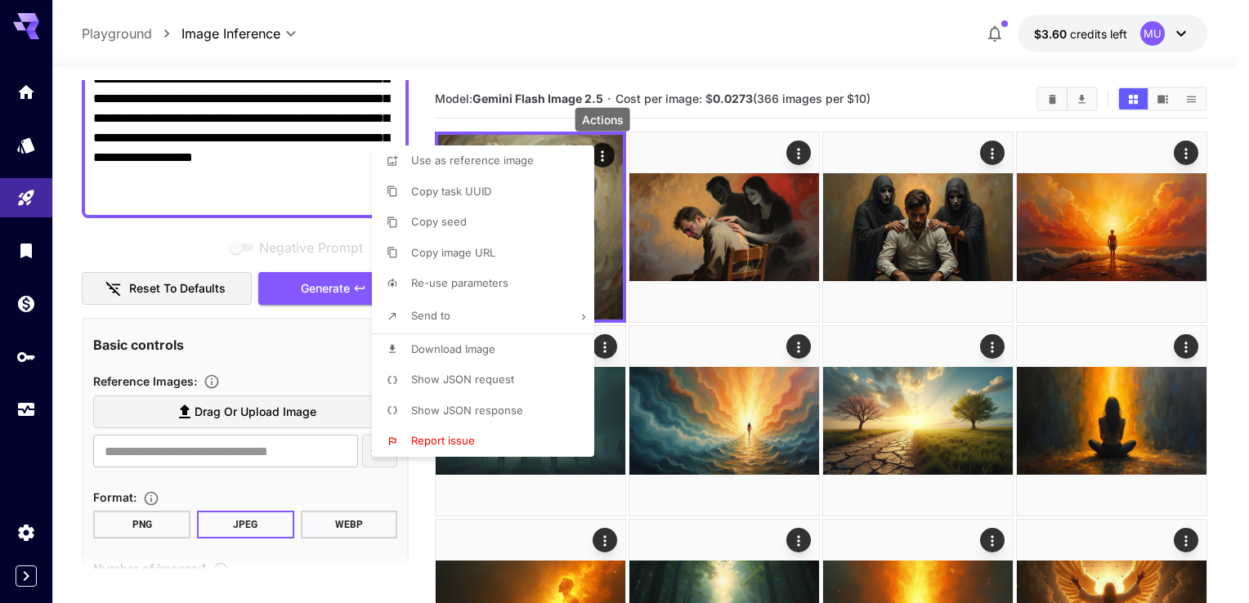
click at [179, 238] on div at bounding box center [624, 301] width 1249 height 603
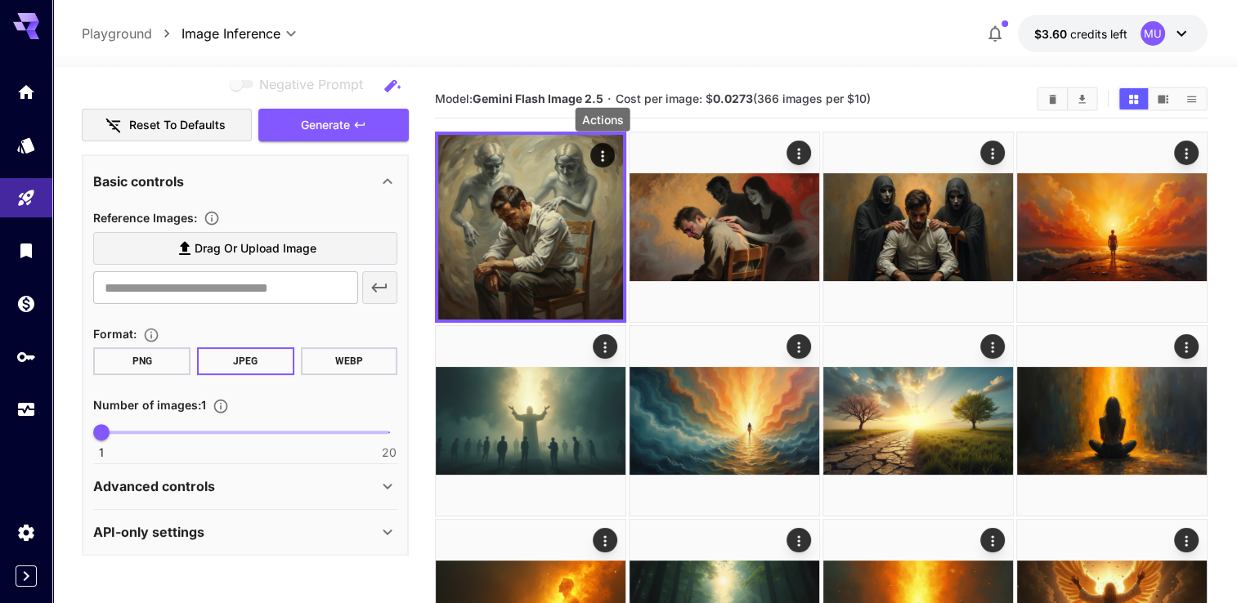
scroll to position [163, 0]
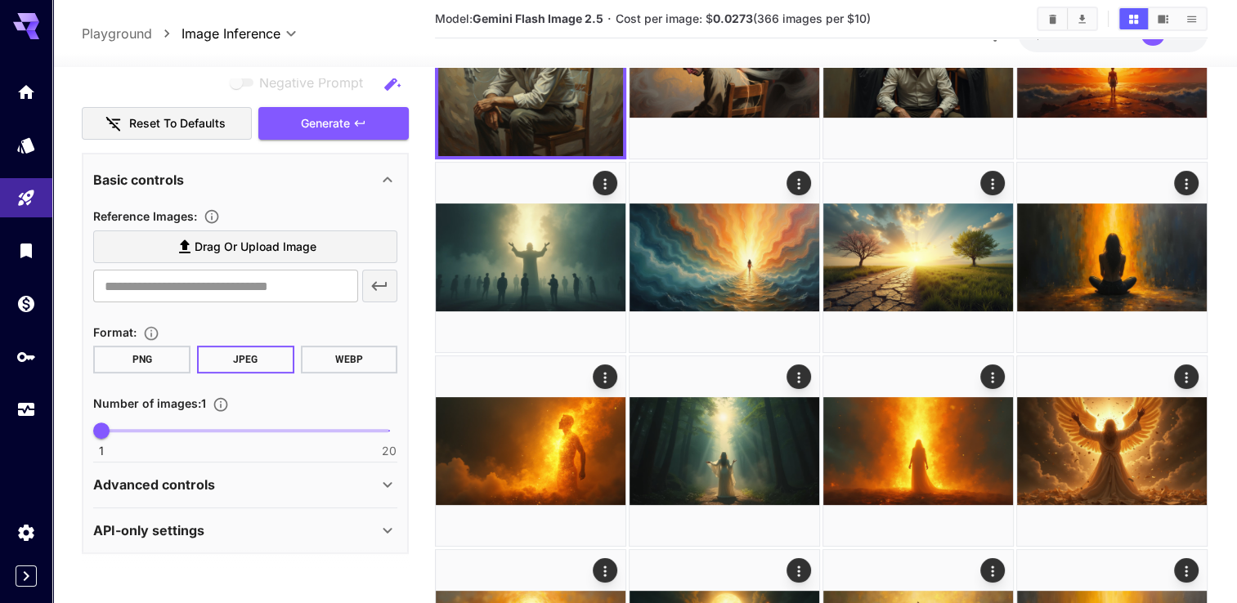
click at [245, 475] on div "Advanced controls" at bounding box center [235, 485] width 284 height 20
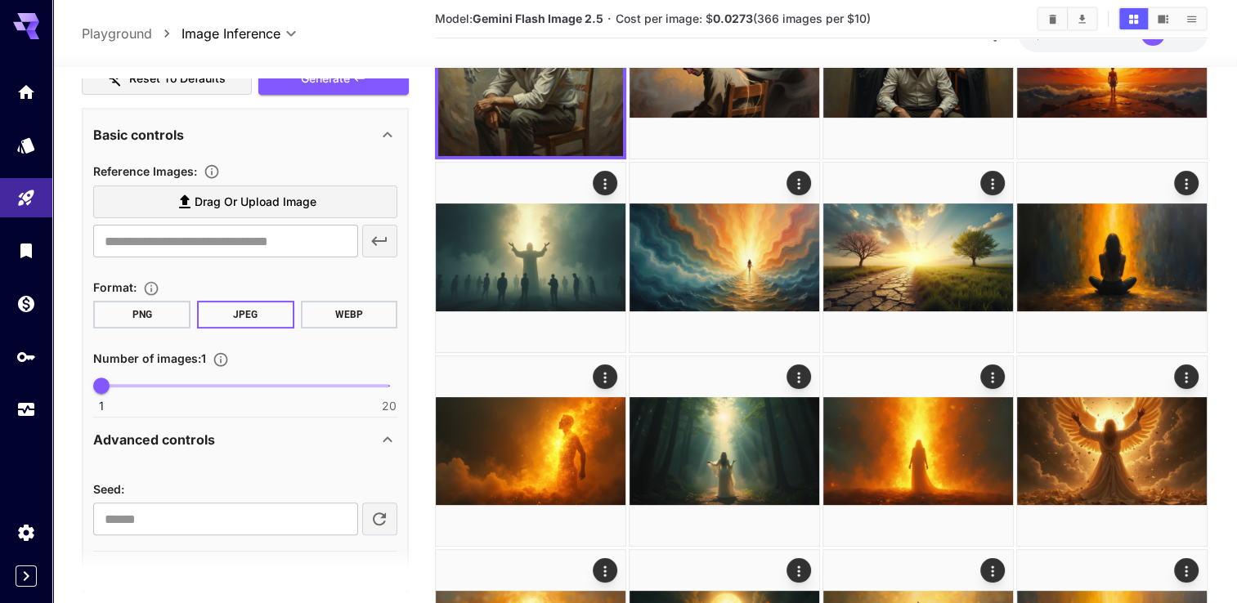
scroll to position [588, 0]
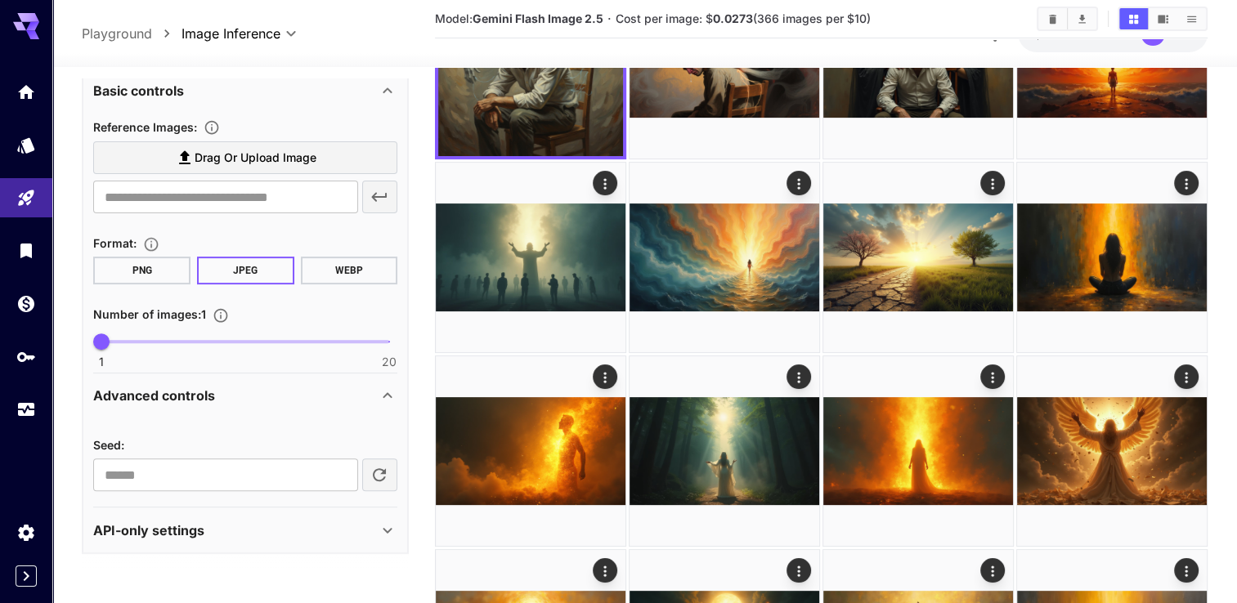
click at [285, 312] on div "Number of images : 1" at bounding box center [245, 314] width 304 height 20
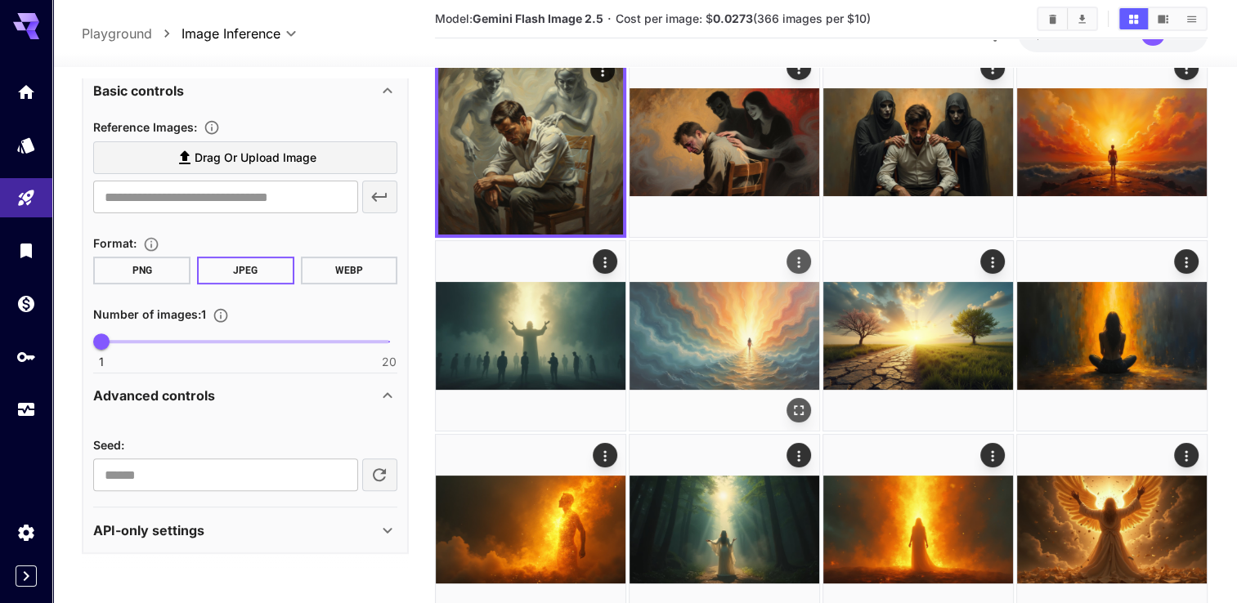
scroll to position [0, 0]
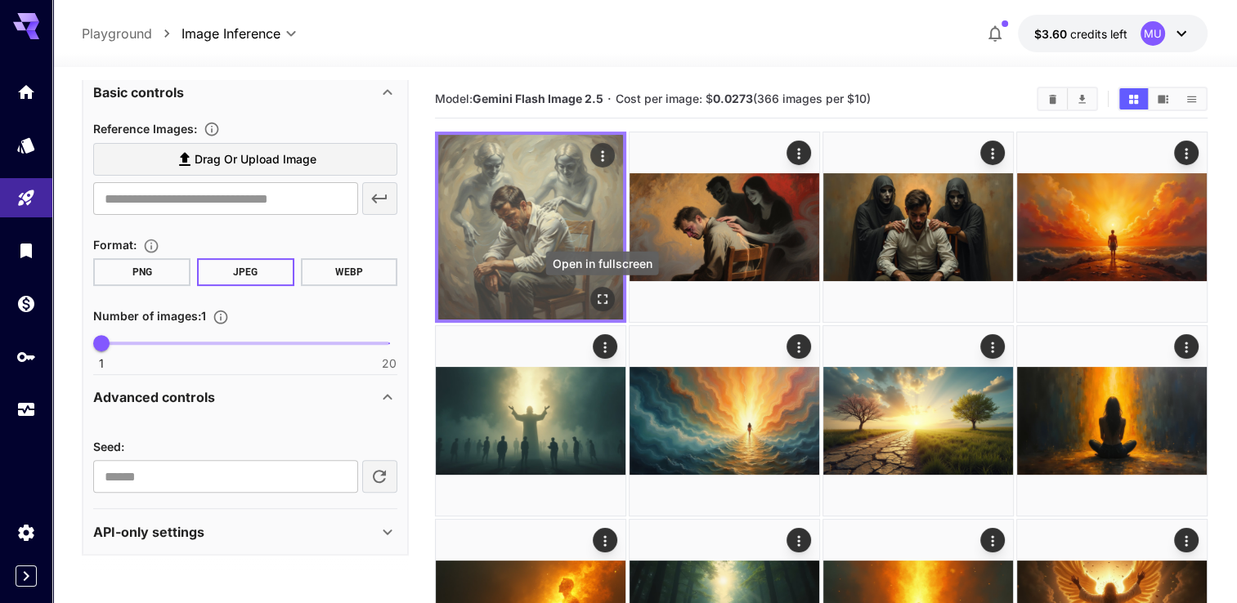
click at [595, 298] on icon "Open in fullscreen" at bounding box center [602, 299] width 16 height 16
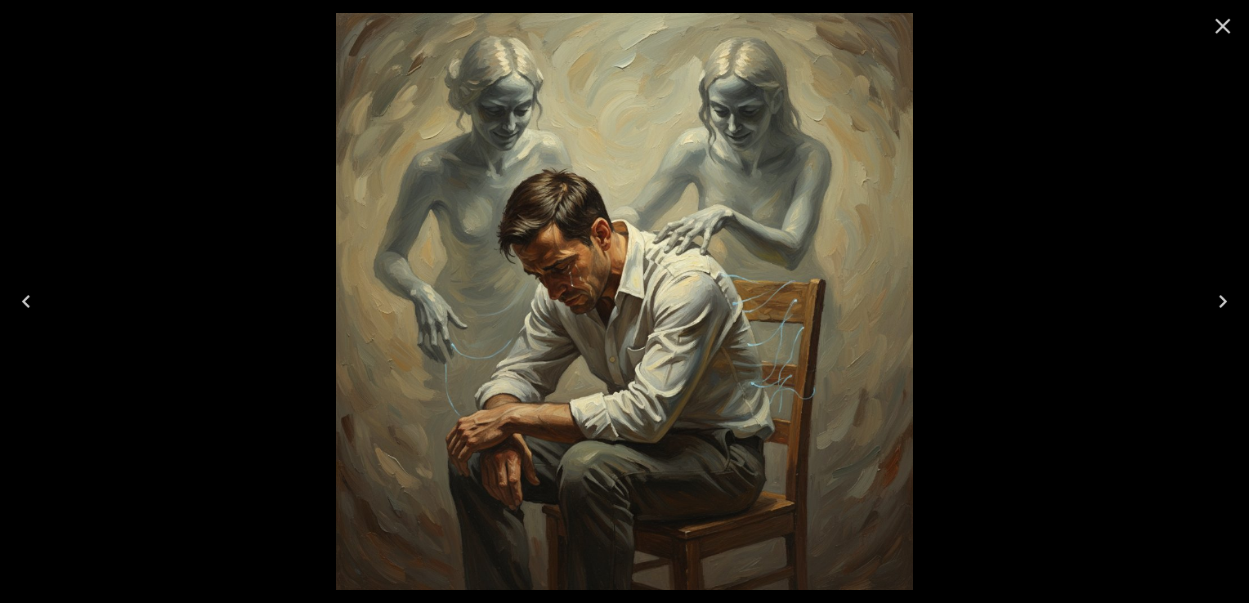
click at [1213, 28] on icon "Close" at bounding box center [1223, 26] width 26 height 26
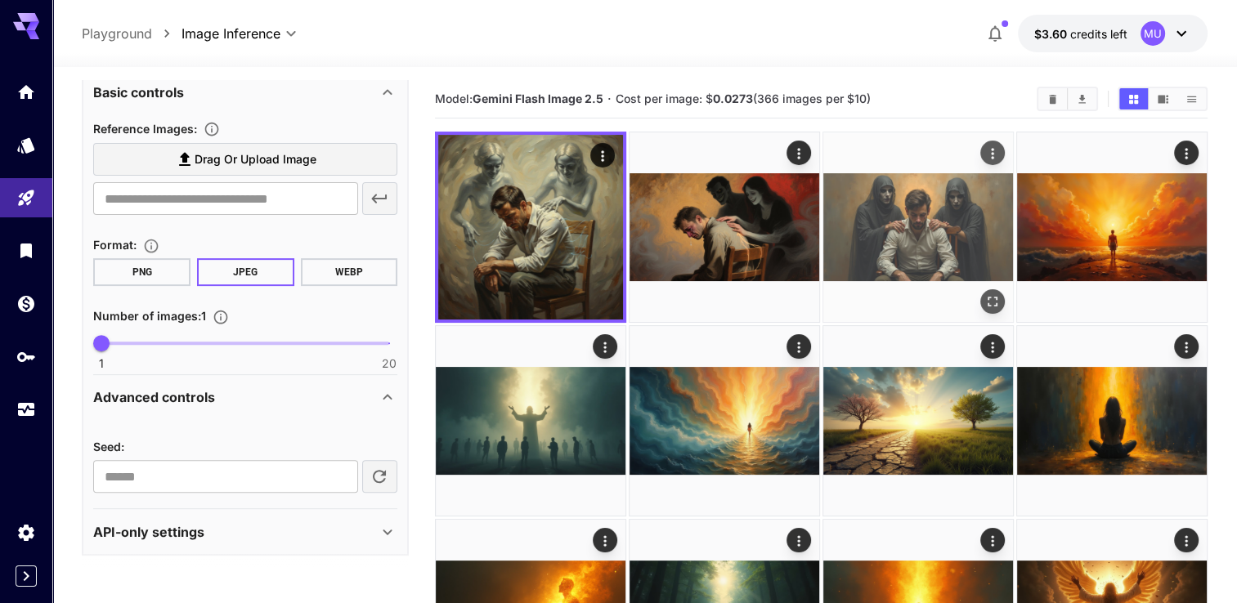
click at [986, 297] on icon "Open in fullscreen" at bounding box center [992, 301] width 16 height 16
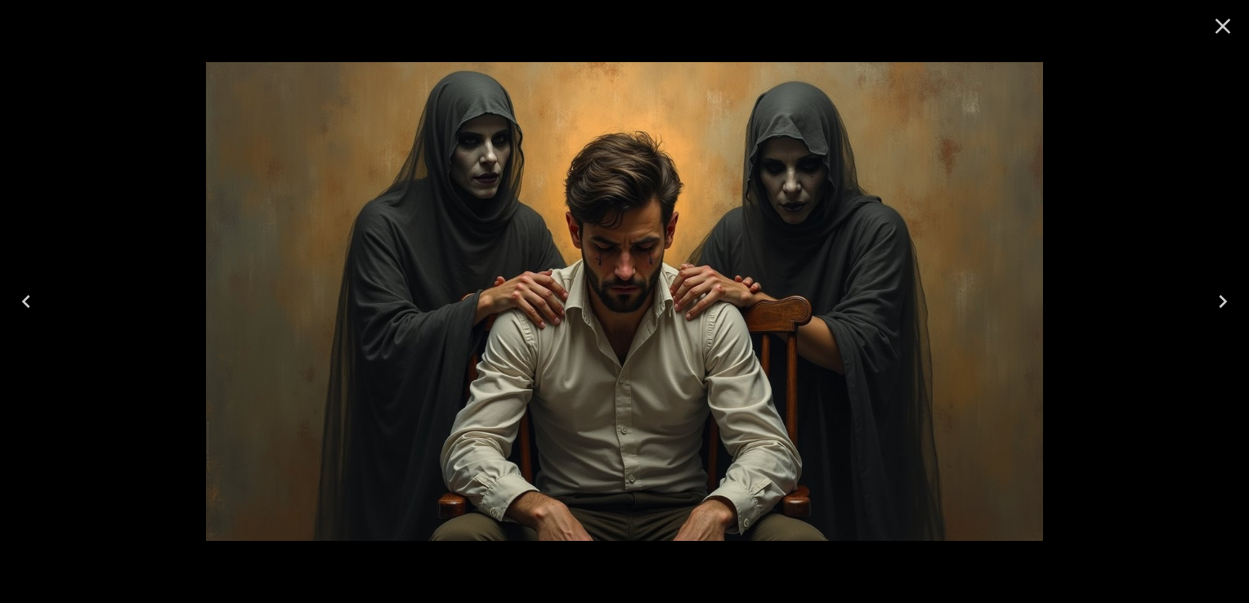
click at [1221, 25] on icon "Close" at bounding box center [1223, 27] width 16 height 16
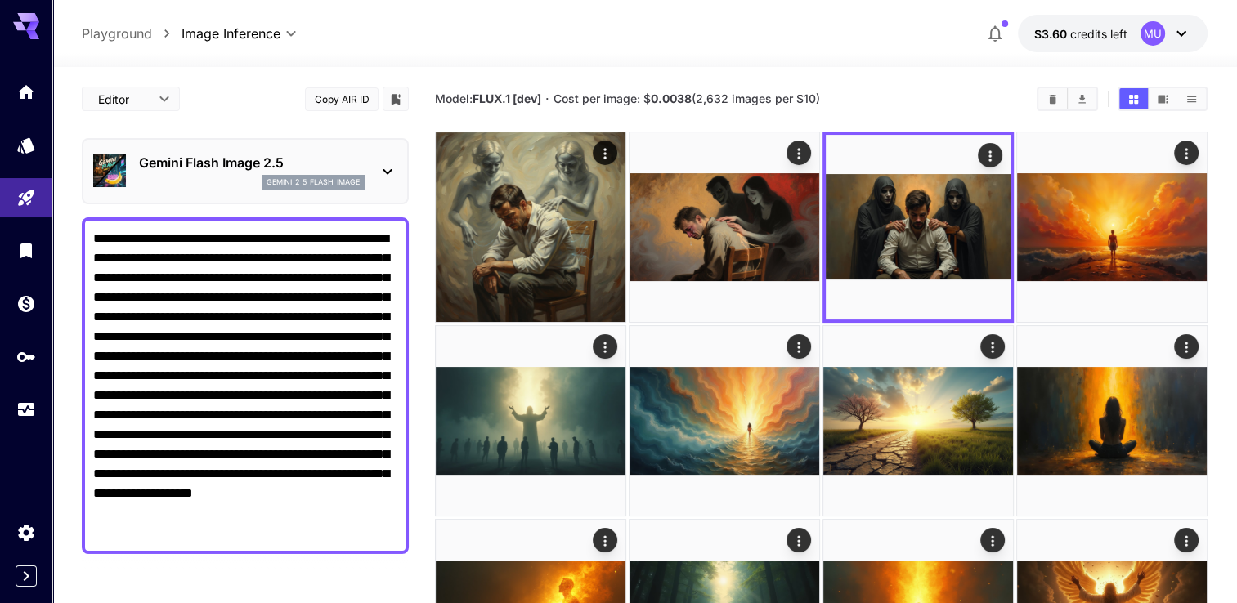
click at [342, 149] on div "Gemini Flash Image 2.5 gemini_2_5_flash_image" at bounding box center [245, 171] width 304 height 50
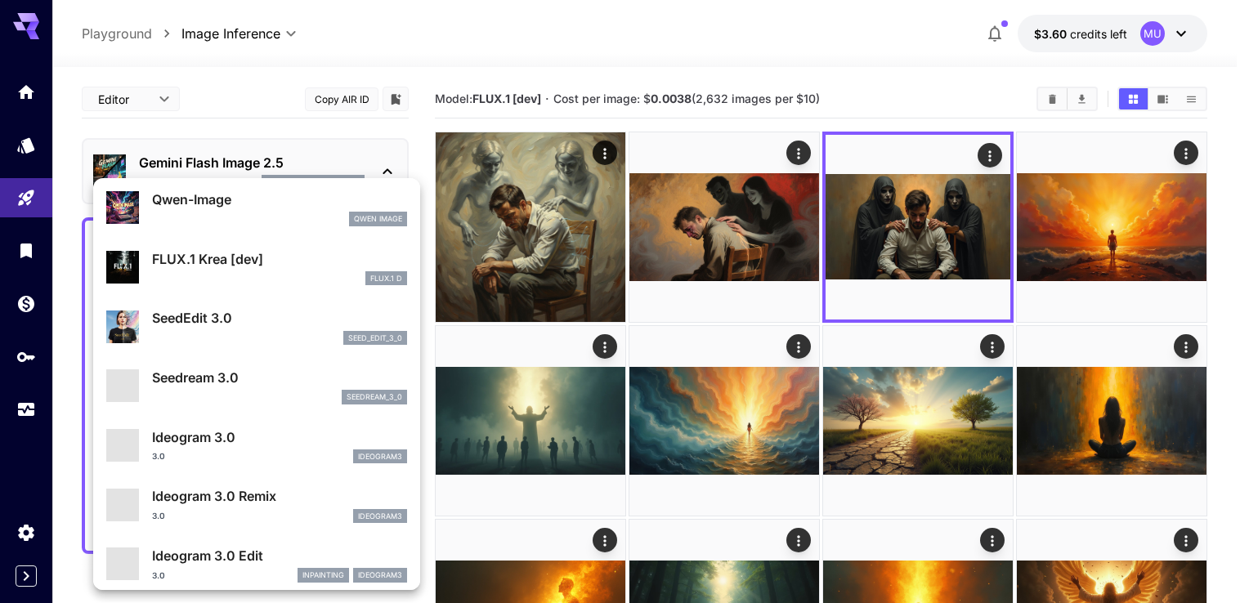
scroll to position [245, 0]
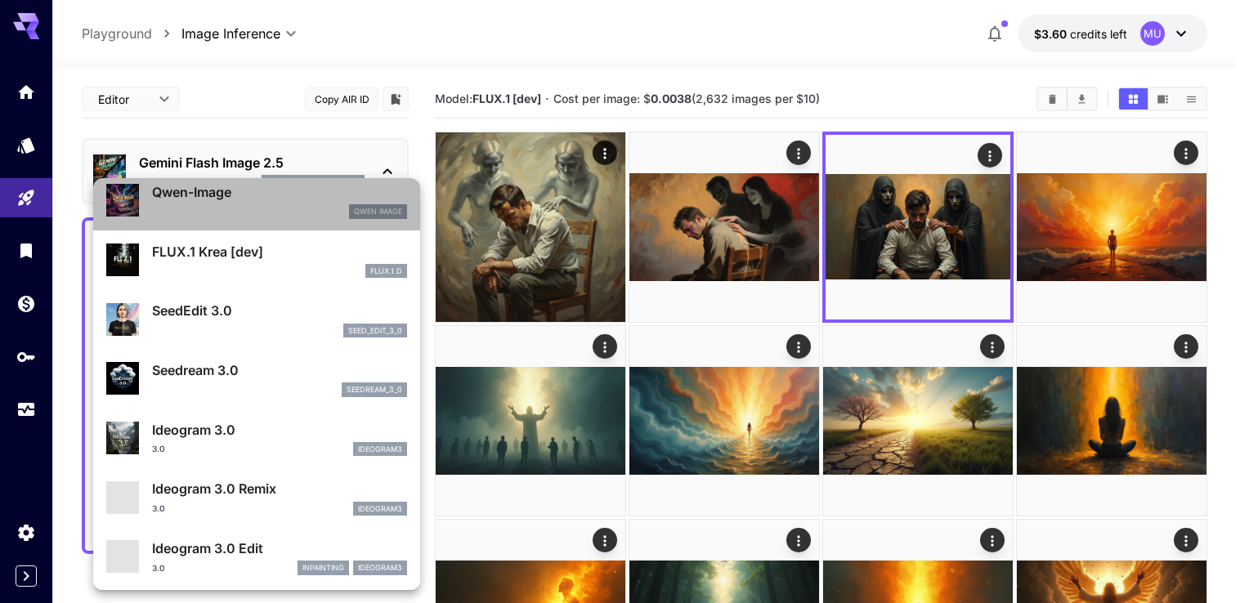
click at [333, 208] on div "Qwen Image" at bounding box center [279, 211] width 255 height 15
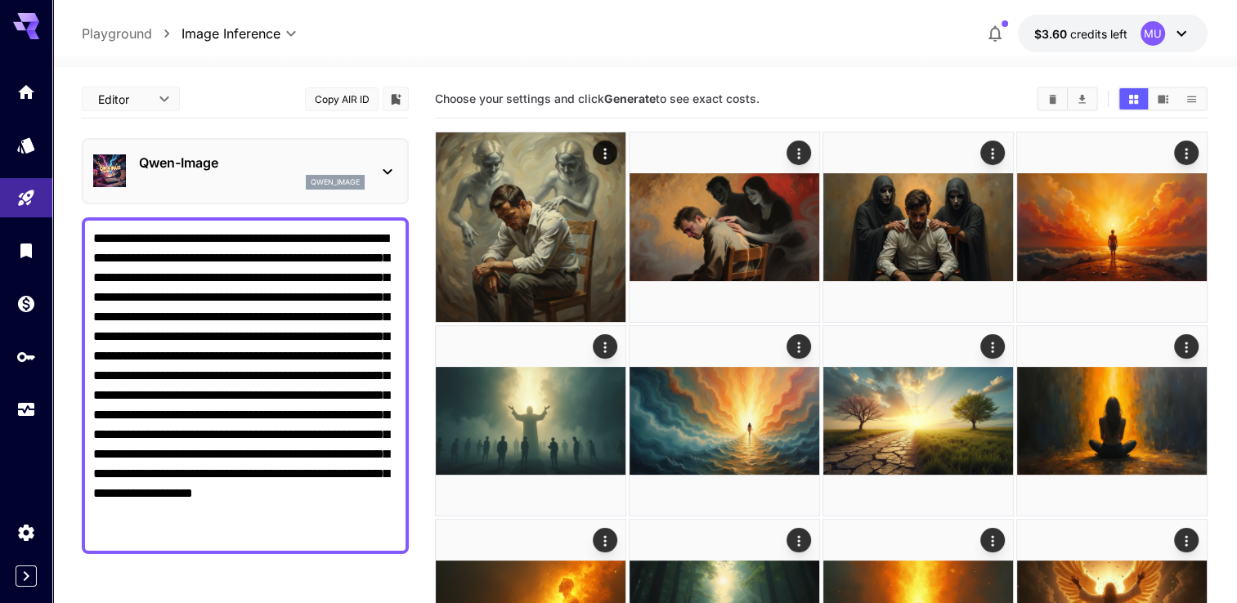
click at [235, 180] on div "qwen_image" at bounding box center [252, 182] width 226 height 15
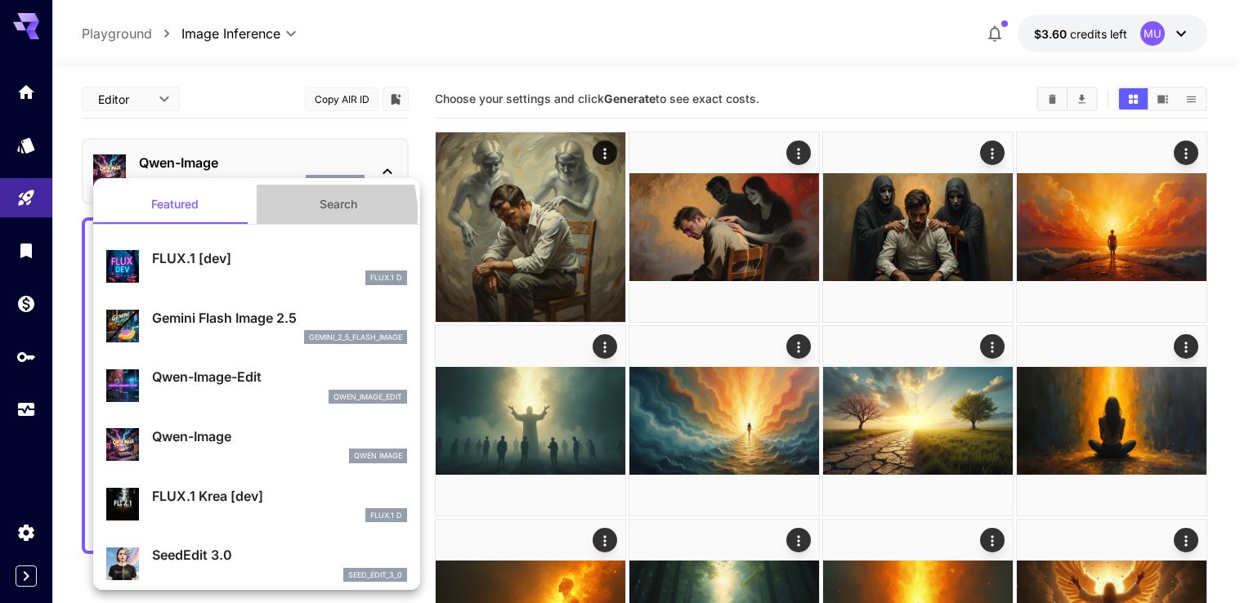
click at [295, 212] on button "Search" at bounding box center [338, 204] width 163 height 39
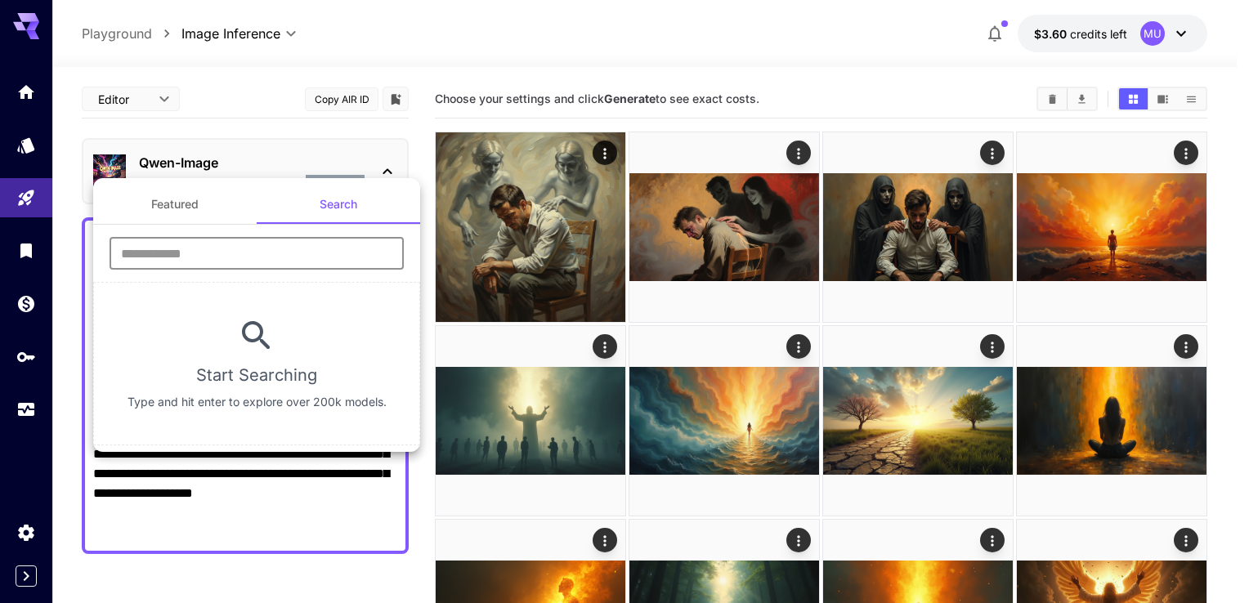
click at [212, 248] on input "text" at bounding box center [257, 253] width 294 height 33
type input "**********"
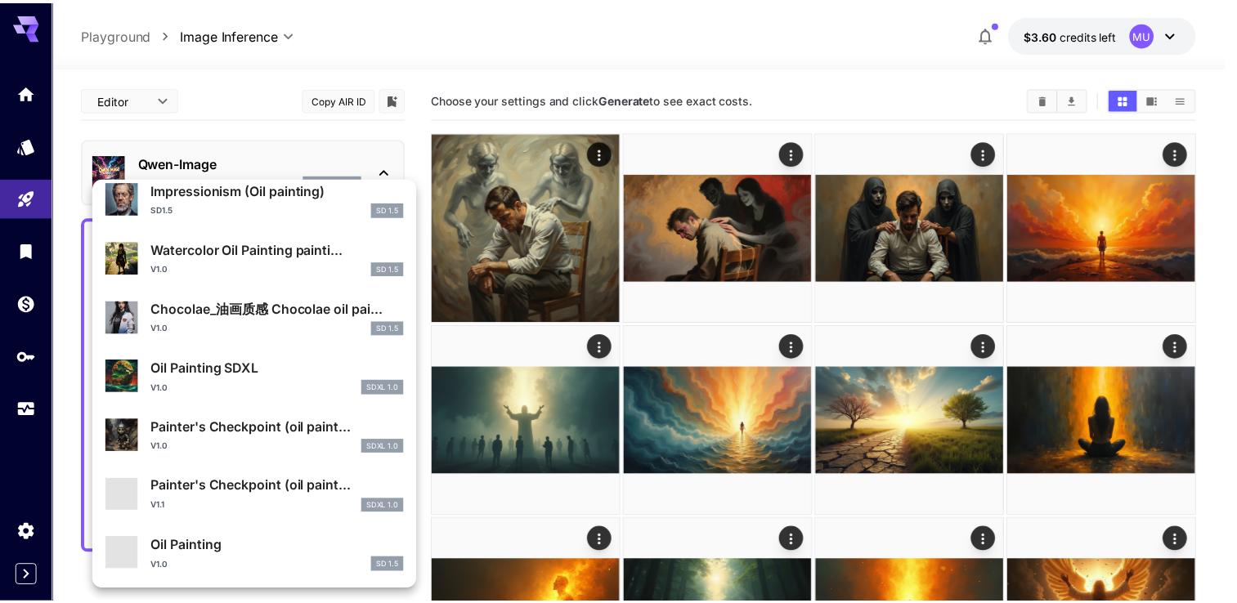
scroll to position [232, 0]
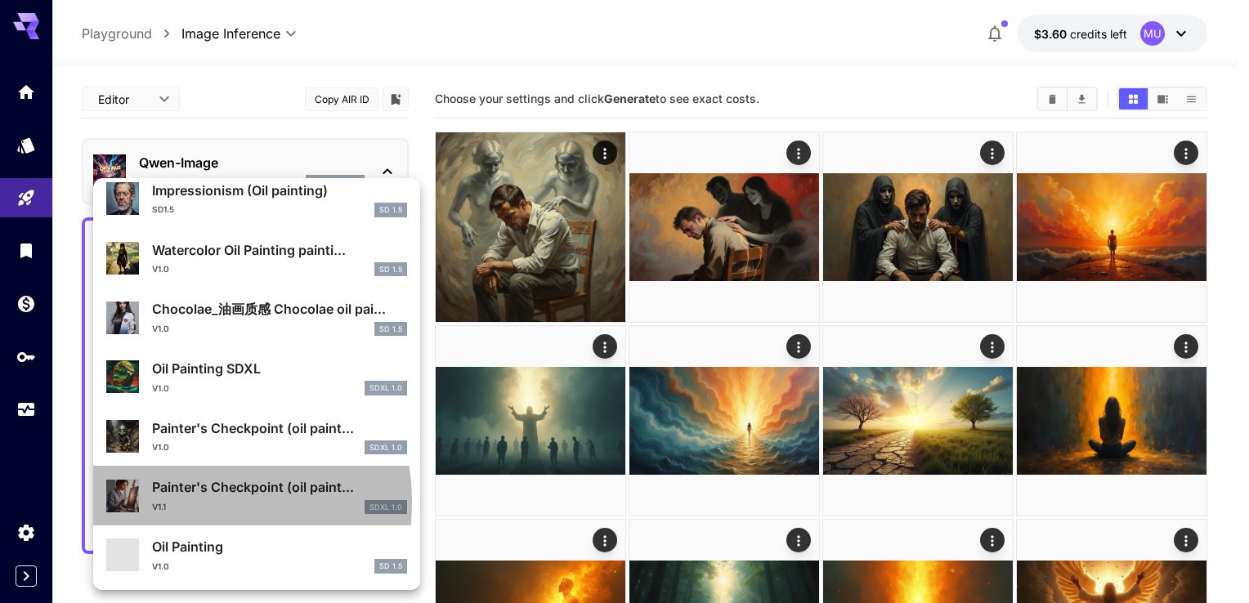
click at [174, 502] on div "v1.1 SDXL 1.0" at bounding box center [279, 507] width 255 height 15
type input "***"
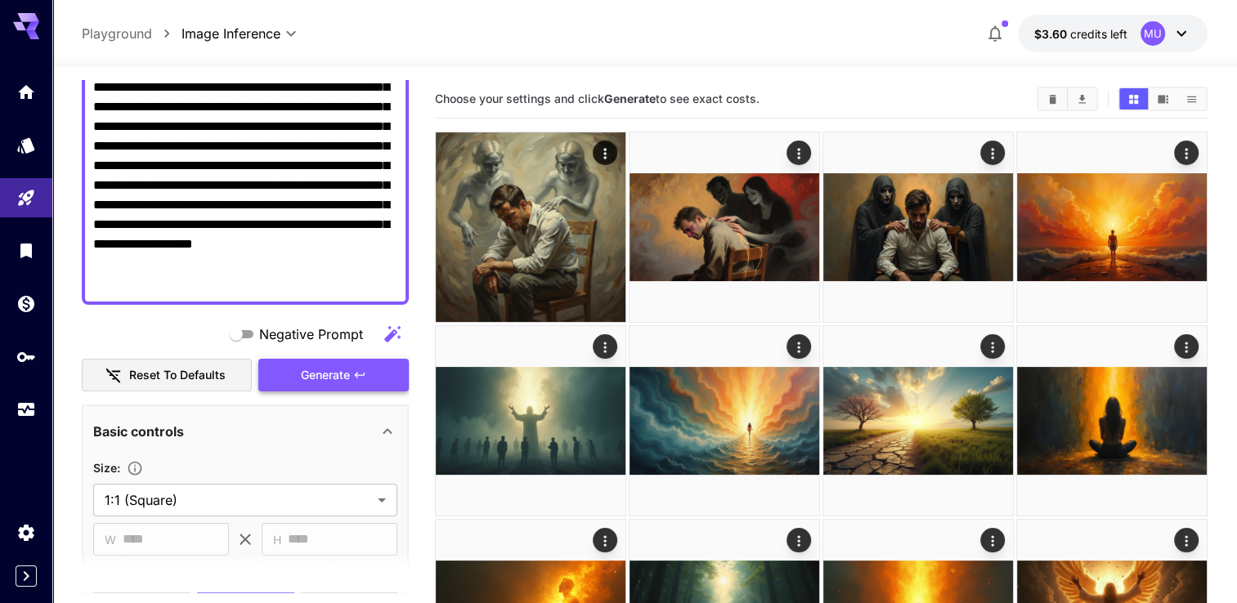
scroll to position [327, 0]
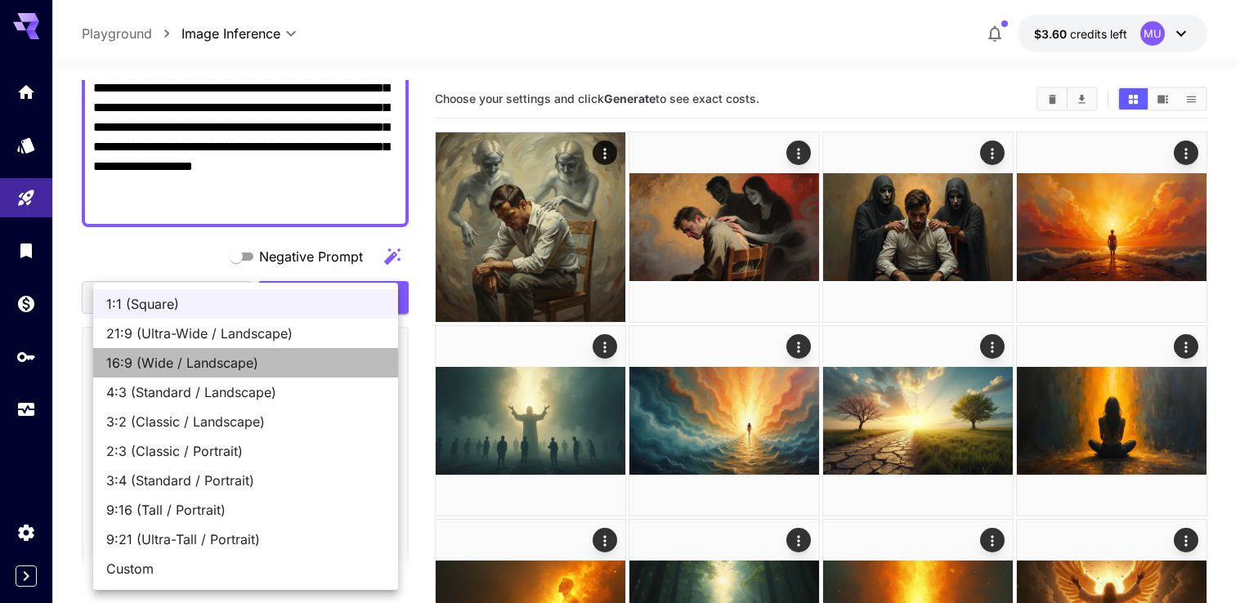
click at [171, 366] on span "16:9 (Wide / Landscape)" at bounding box center [245, 363] width 279 height 20
type input "**********"
type input "****"
type input "***"
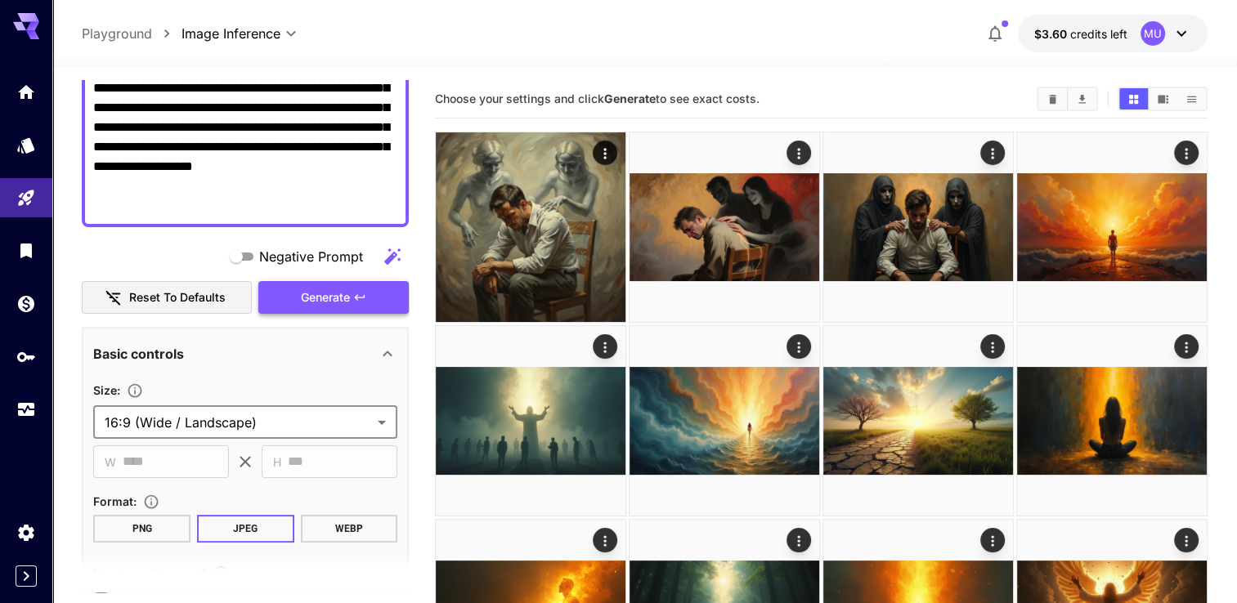
click at [360, 302] on icon "button" at bounding box center [359, 297] width 13 height 13
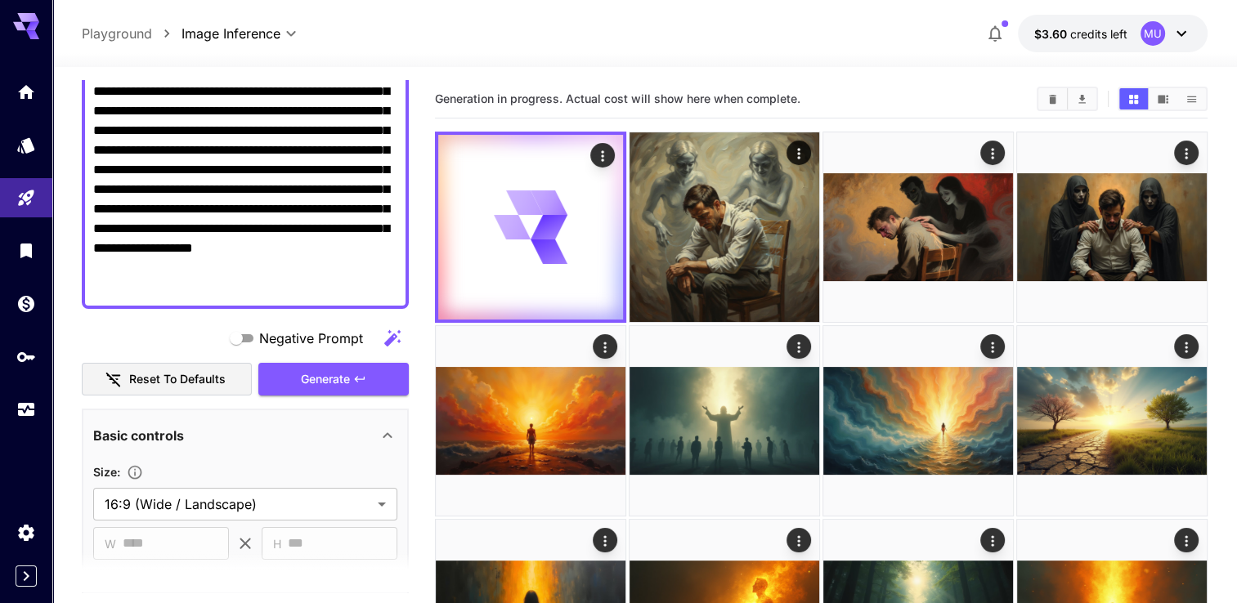
scroll to position [82, 0]
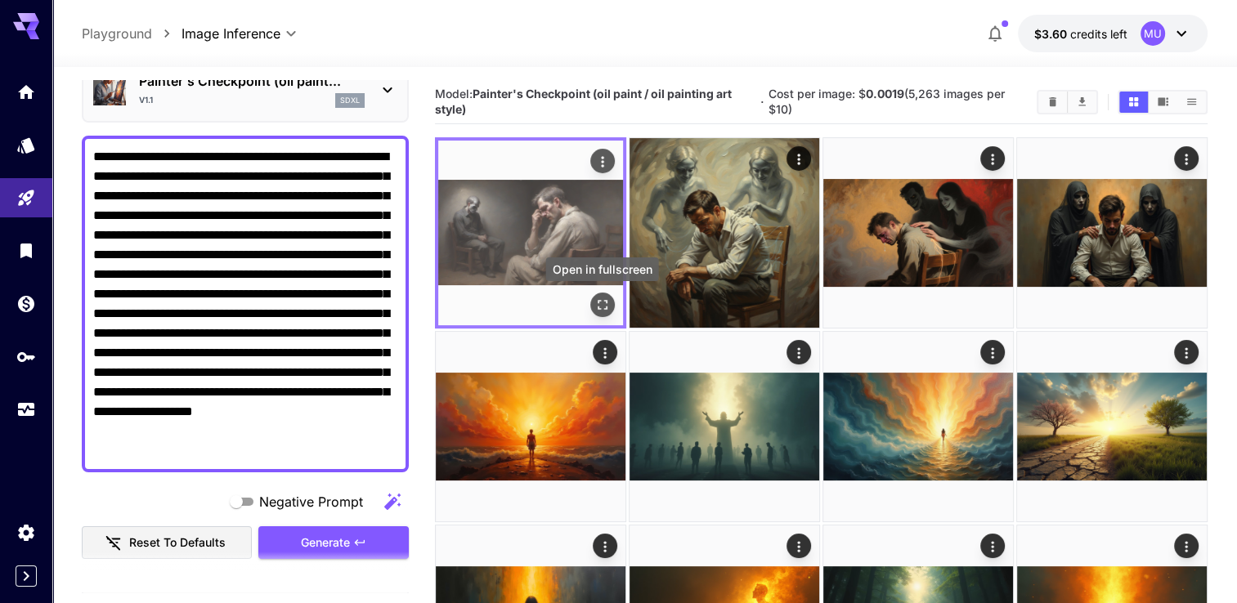
click at [608, 309] on icon "Open in fullscreen" at bounding box center [602, 305] width 16 height 16
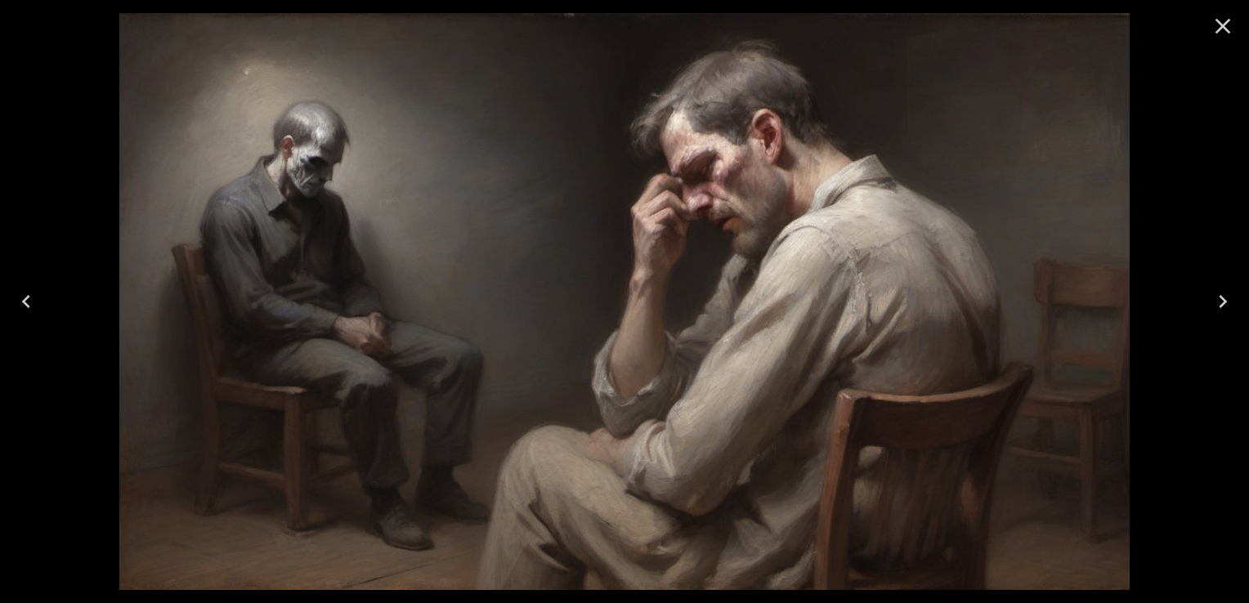
click at [1224, 25] on icon "Close" at bounding box center [1223, 27] width 16 height 16
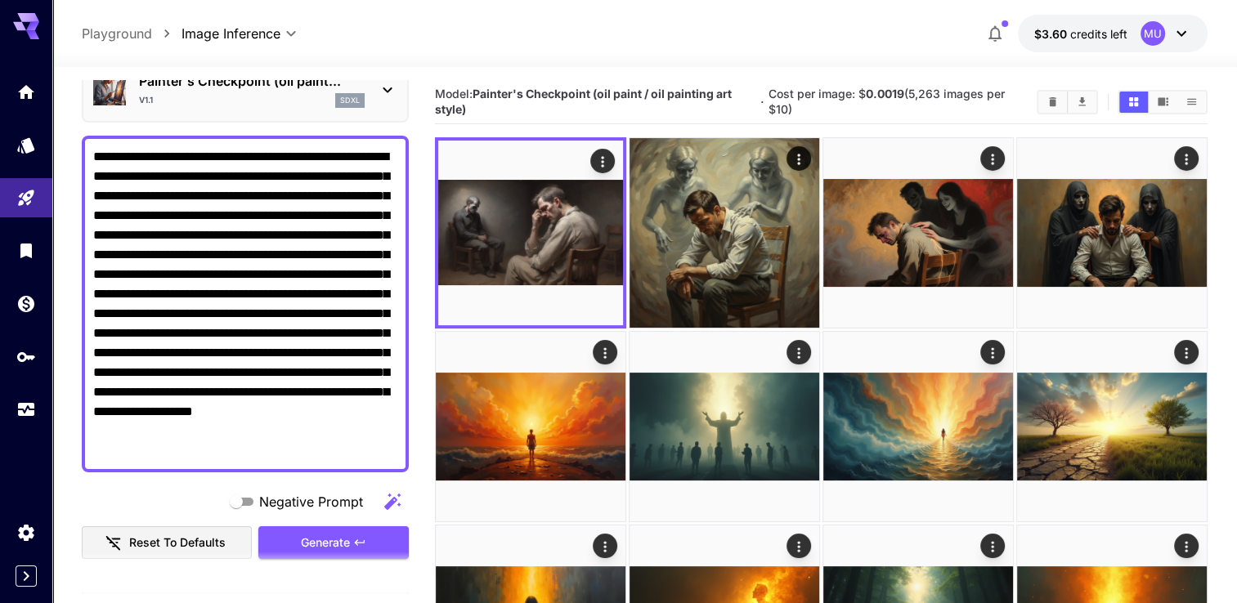
click at [266, 221] on textarea "**********" at bounding box center [245, 304] width 304 height 314
paste textarea
type textarea "**********"
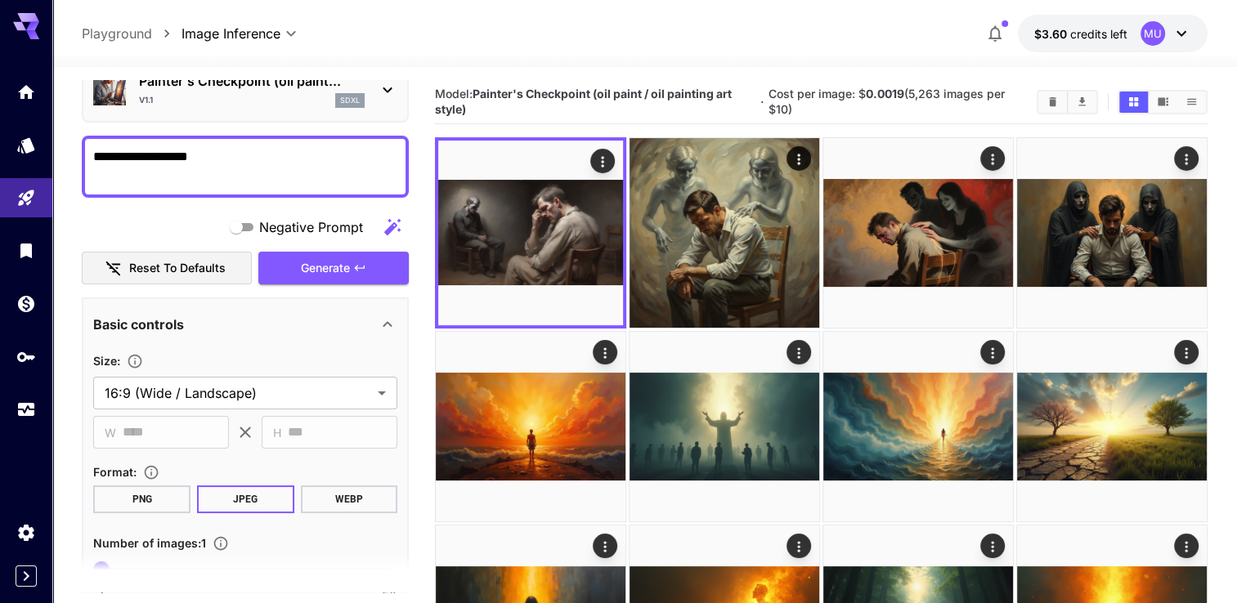
paste textarea
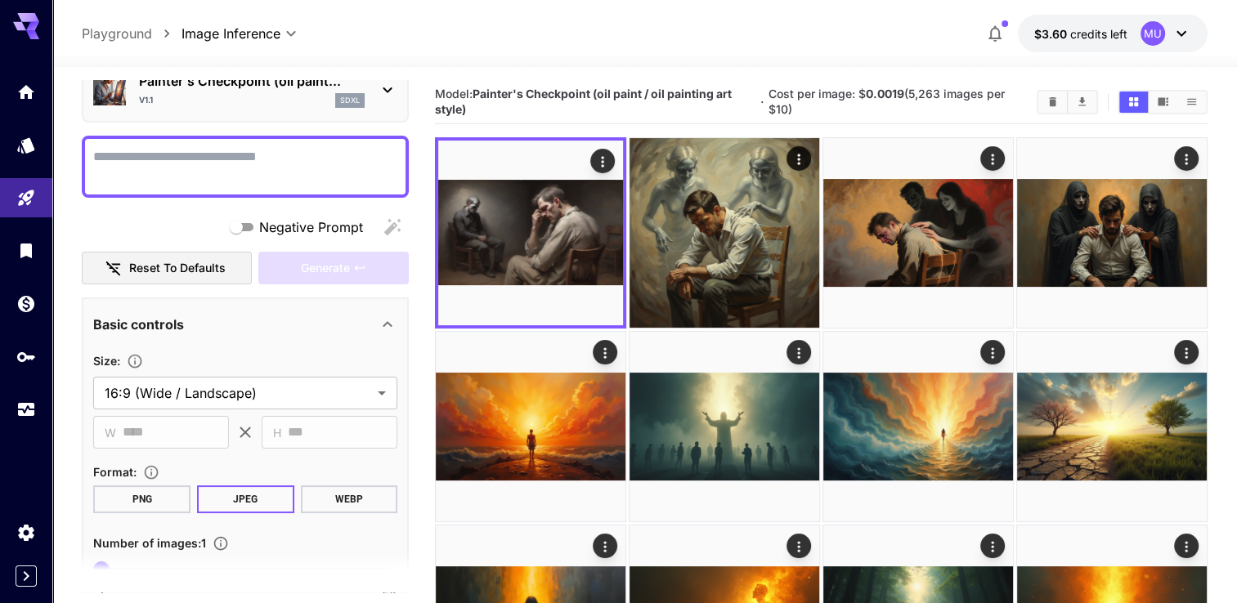
paste textarea "**********"
type textarea "**********"
paste textarea "**********"
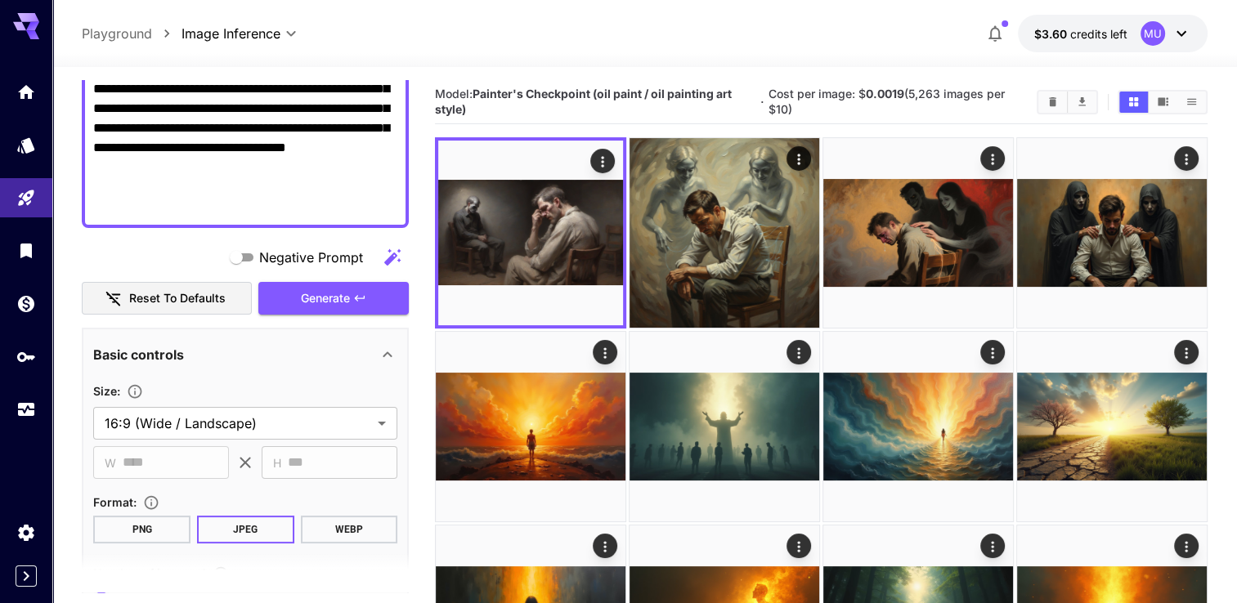
scroll to position [327, 0]
type textarea "**********"
click at [306, 302] on span "Generate" at bounding box center [325, 298] width 49 height 20
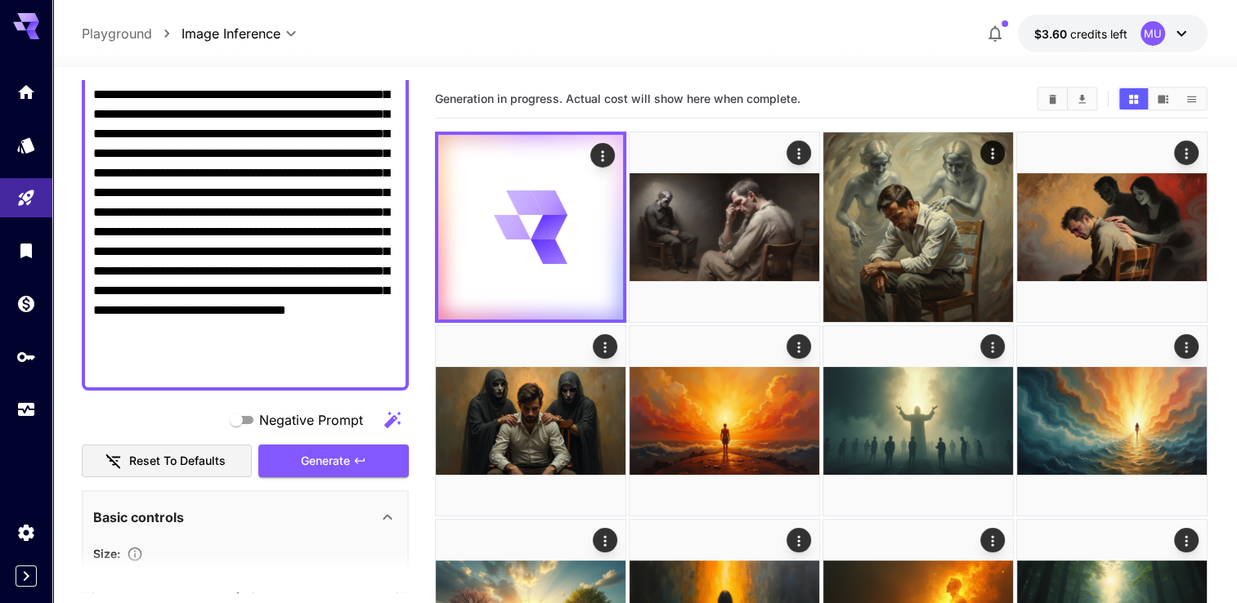
scroll to position [0, 0]
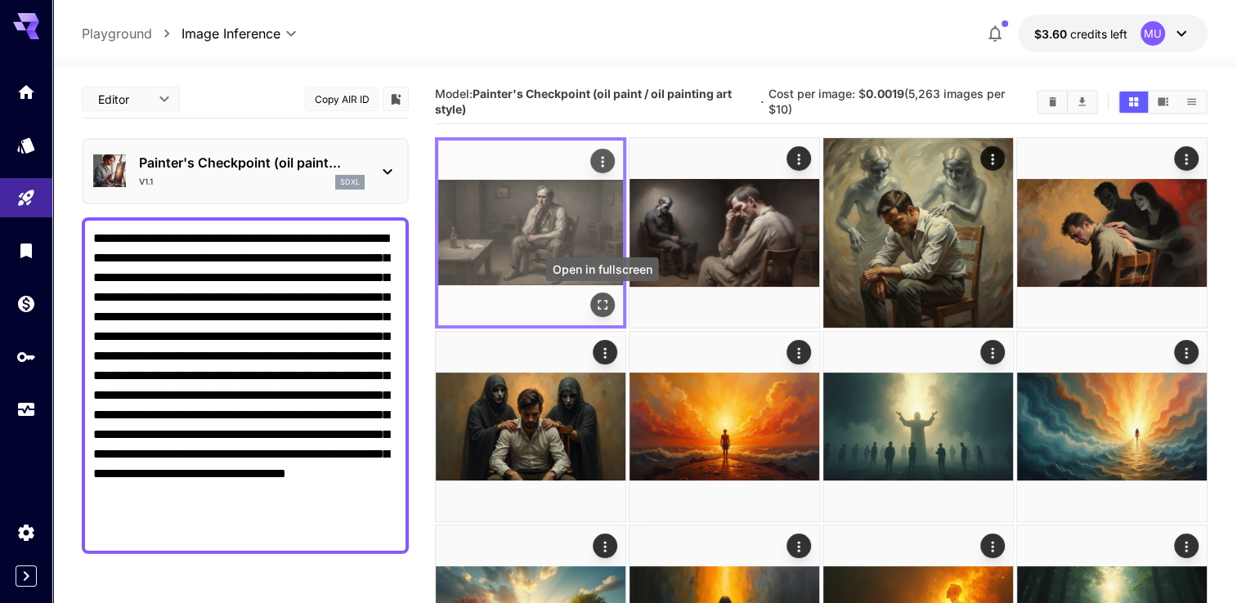
click at [599, 306] on icon "Open in fullscreen" at bounding box center [602, 305] width 16 height 16
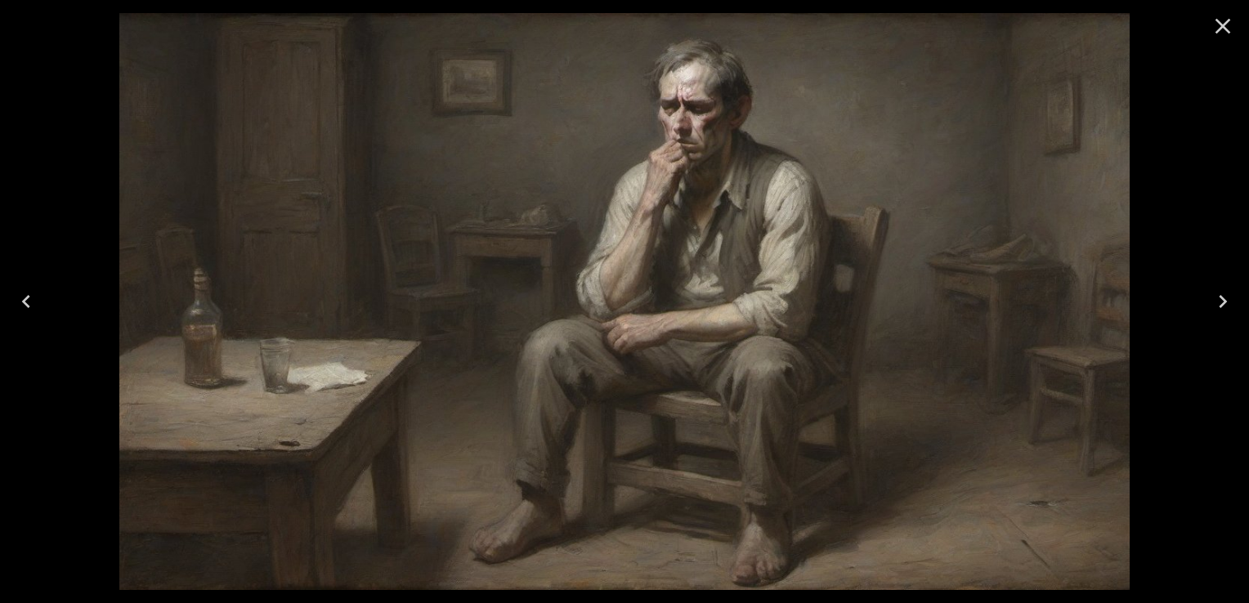
click at [1221, 32] on icon "Close" at bounding box center [1223, 26] width 26 height 26
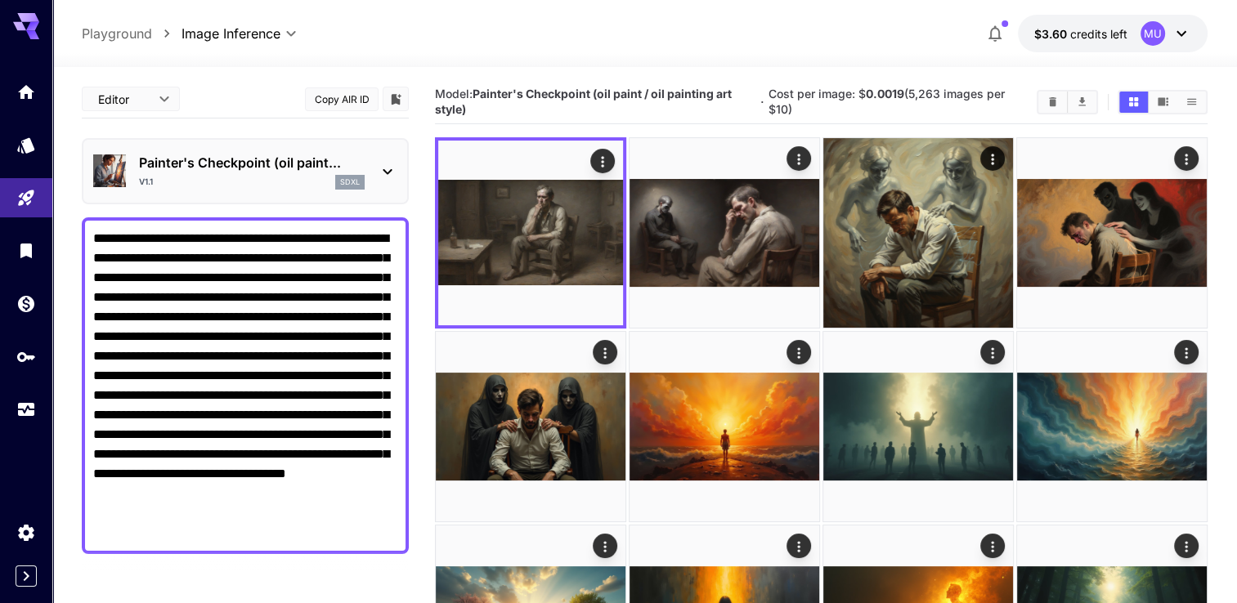
click at [179, 157] on p "Painter's Checkpoint (oil paint..." at bounding box center [252, 163] width 226 height 20
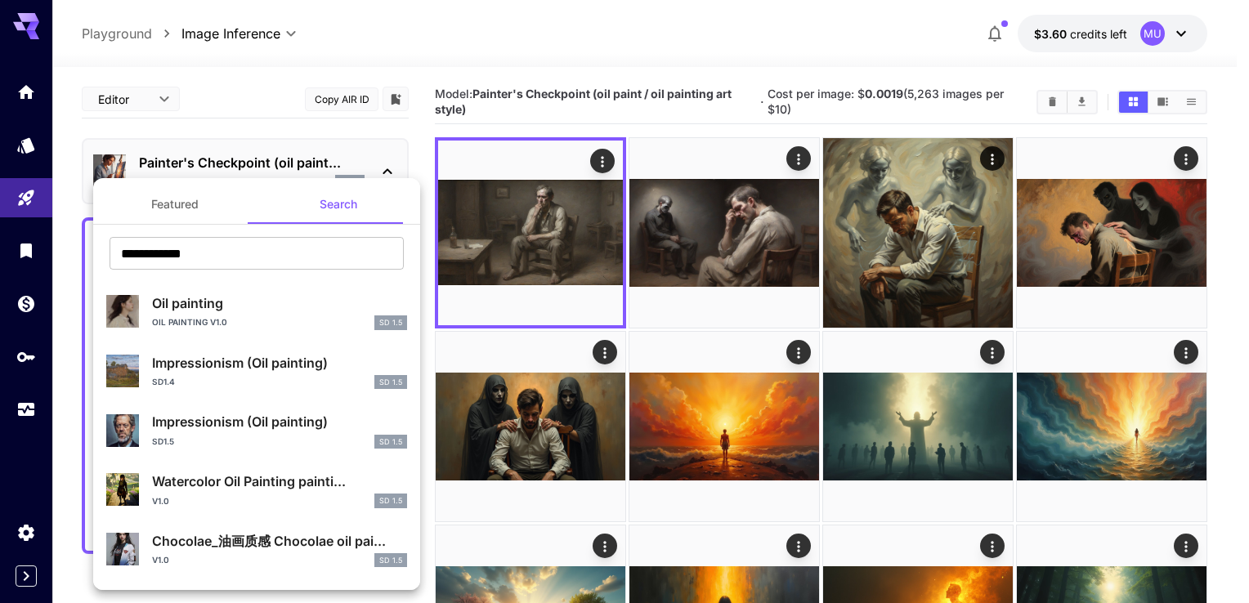
click at [145, 201] on button "Featured" at bounding box center [174, 204] width 163 height 39
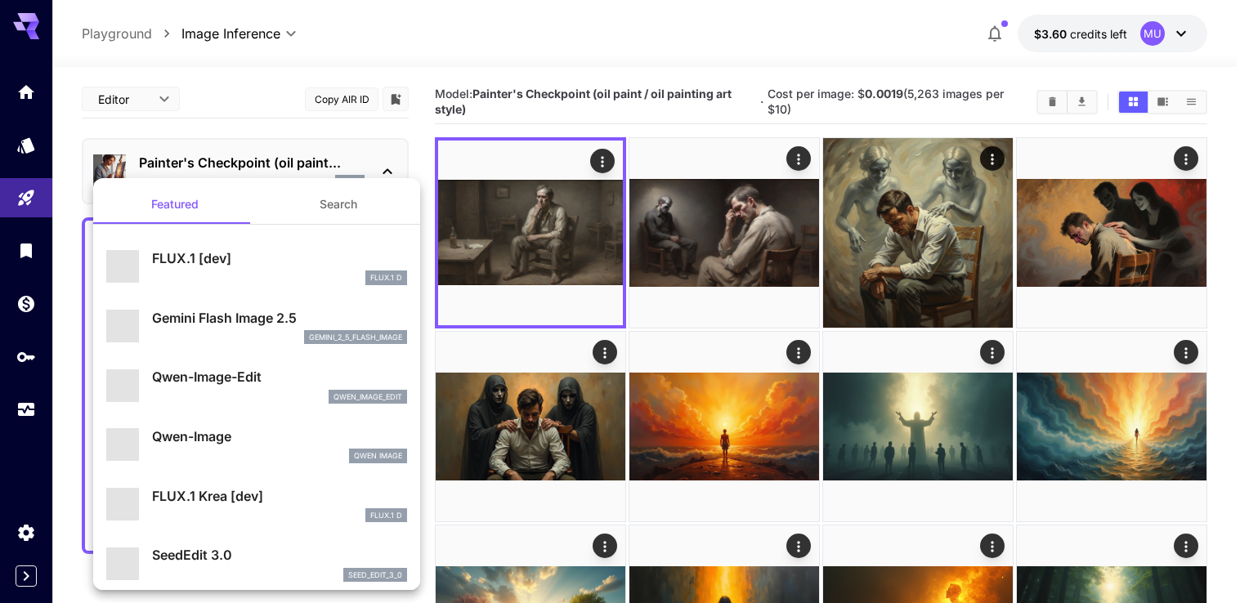
click at [183, 267] on p "FLUX.1 [dev]" at bounding box center [279, 258] width 255 height 20
type input "**"
type input "***"
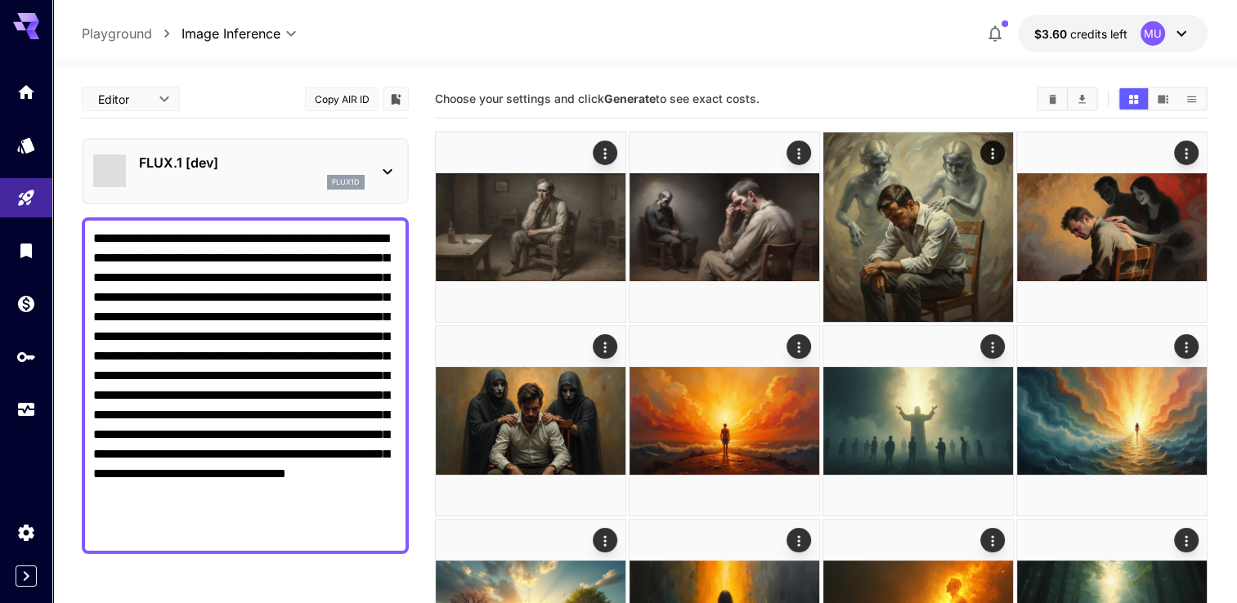
scroll to position [327, 0]
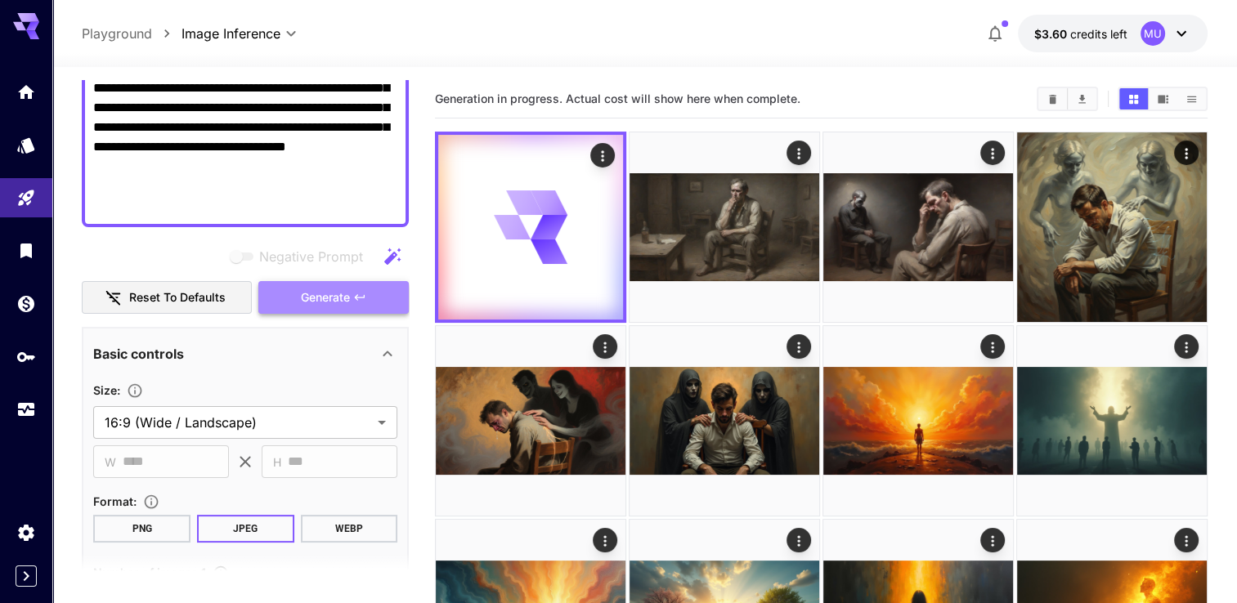
click at [347, 305] on span "Generate" at bounding box center [325, 298] width 49 height 20
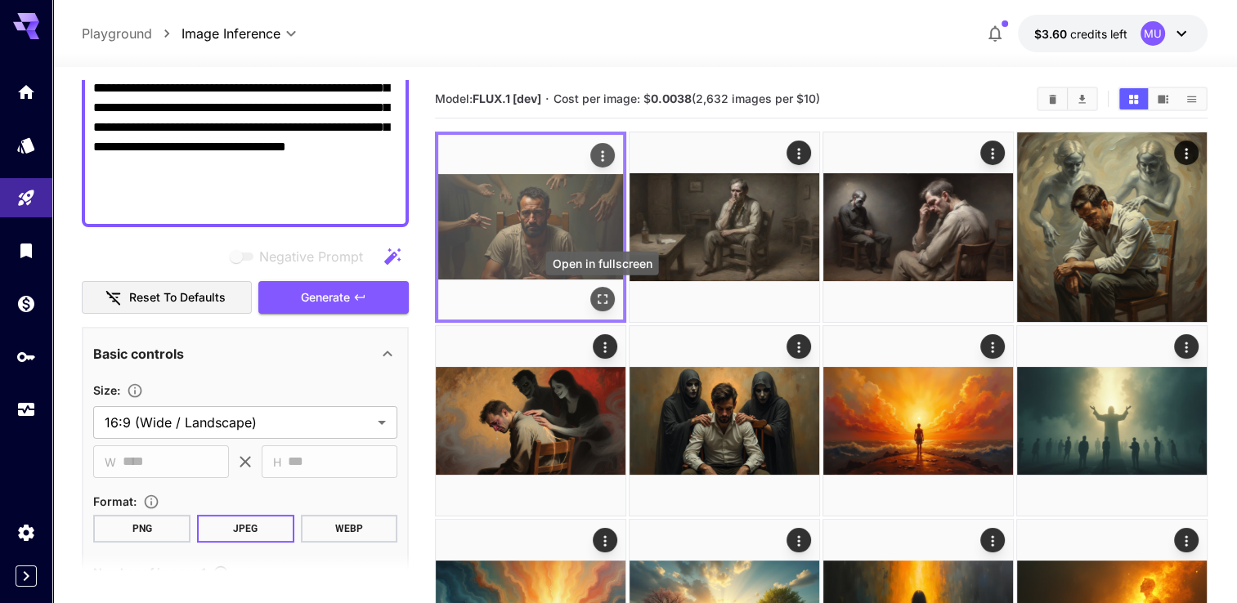
click at [610, 306] on button "Open in fullscreen" at bounding box center [602, 299] width 25 height 25
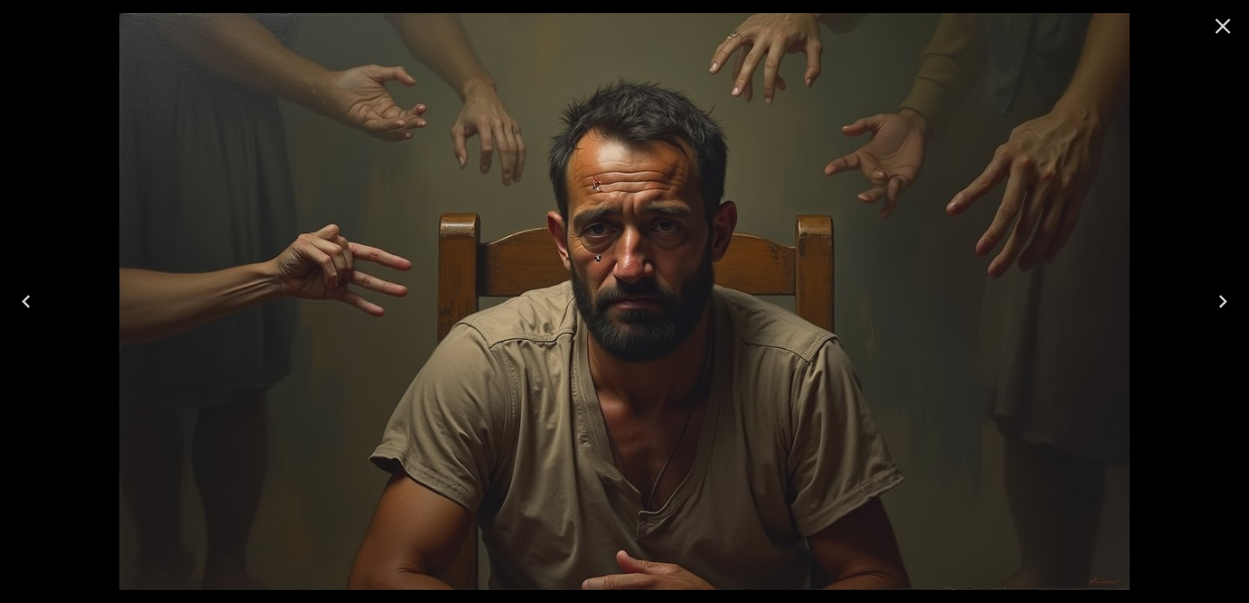
click at [1213, 28] on icon "Close" at bounding box center [1223, 26] width 26 height 26
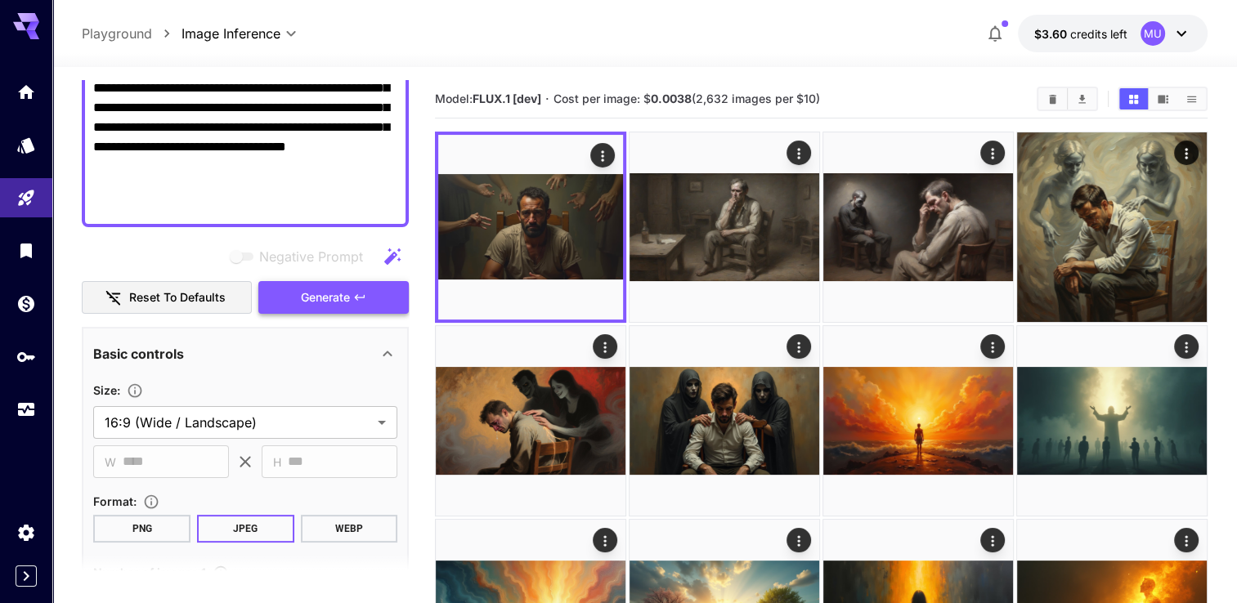
click at [326, 291] on span "Generate" at bounding box center [325, 298] width 49 height 20
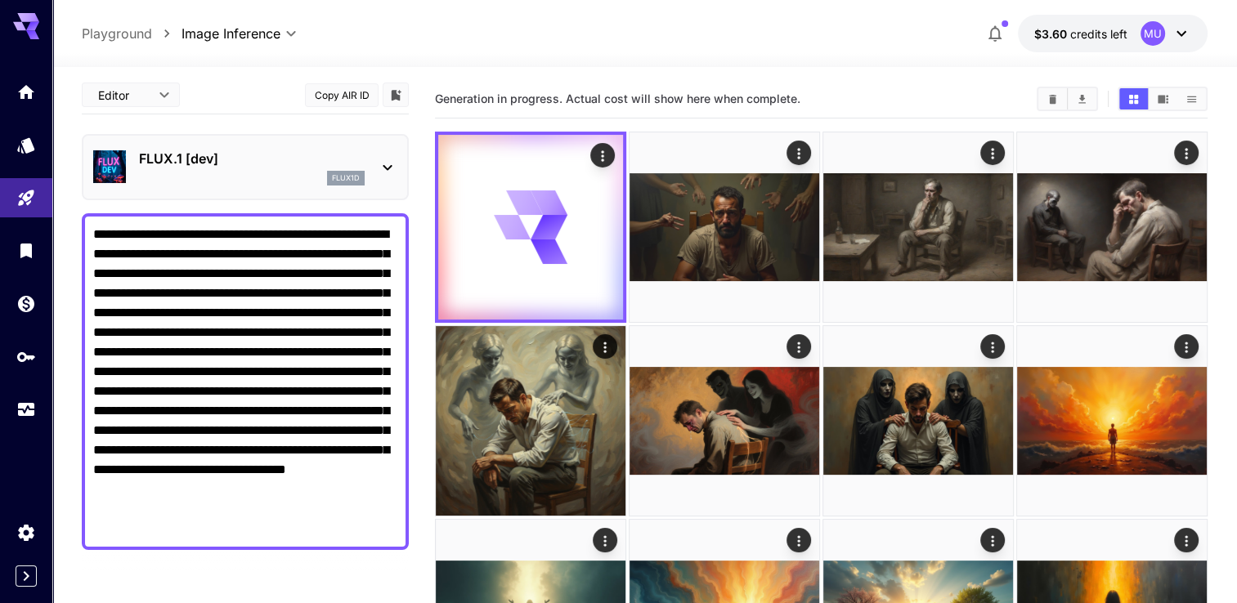
scroll to position [0, 0]
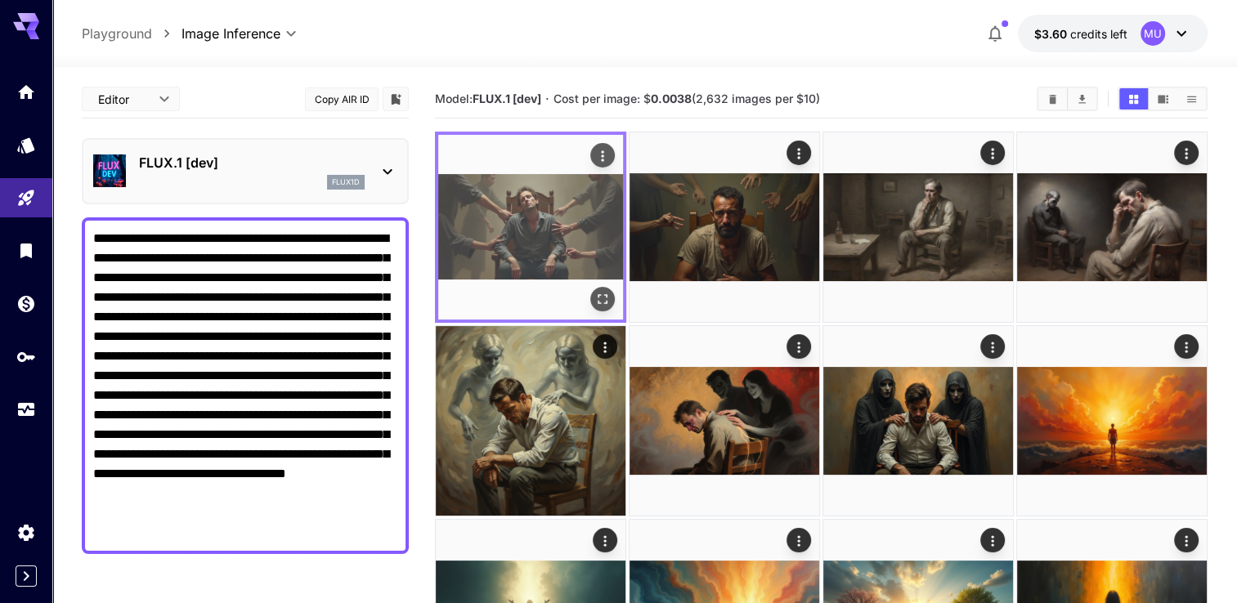
click at [602, 302] on icon "Open in fullscreen" at bounding box center [602, 299] width 16 height 16
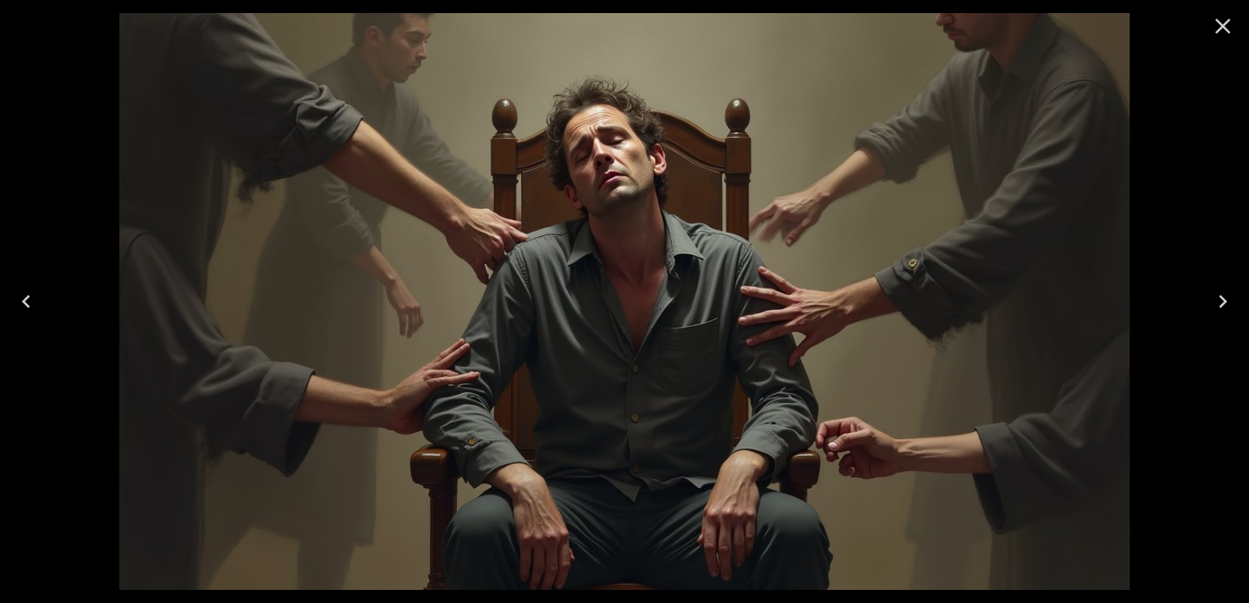
click at [1216, 18] on icon "Close" at bounding box center [1223, 26] width 26 height 26
